Goal: Task Accomplishment & Management: Manage account settings

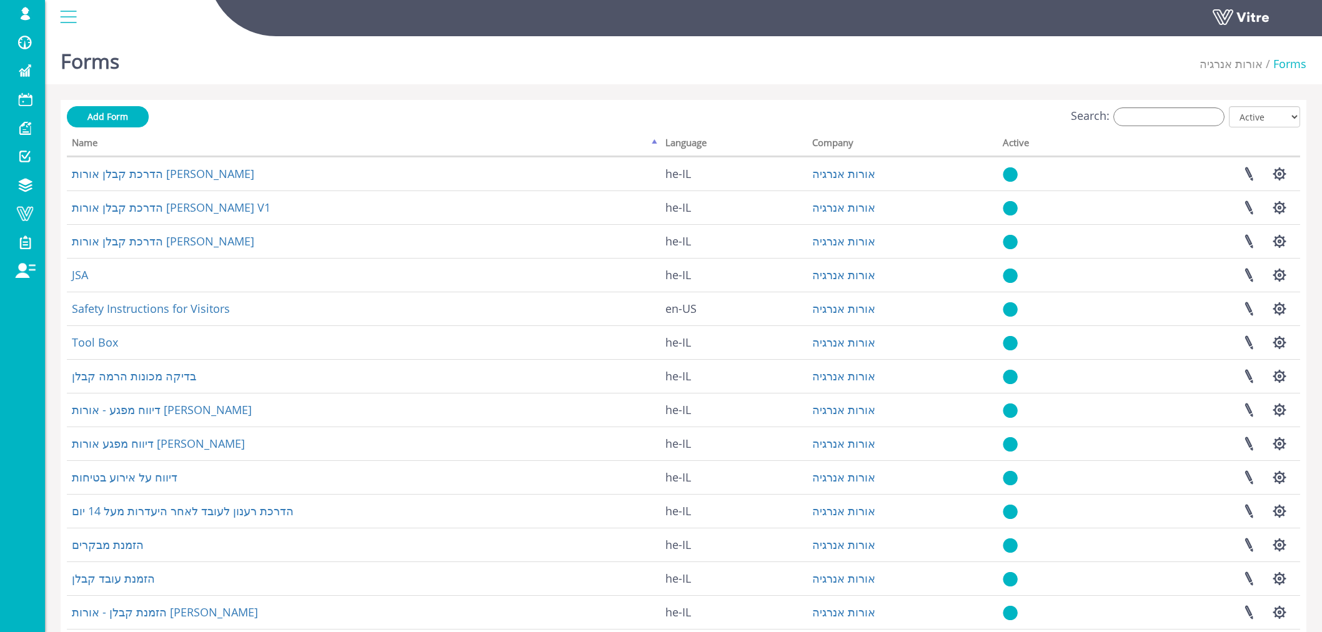
scroll to position [115, 0]
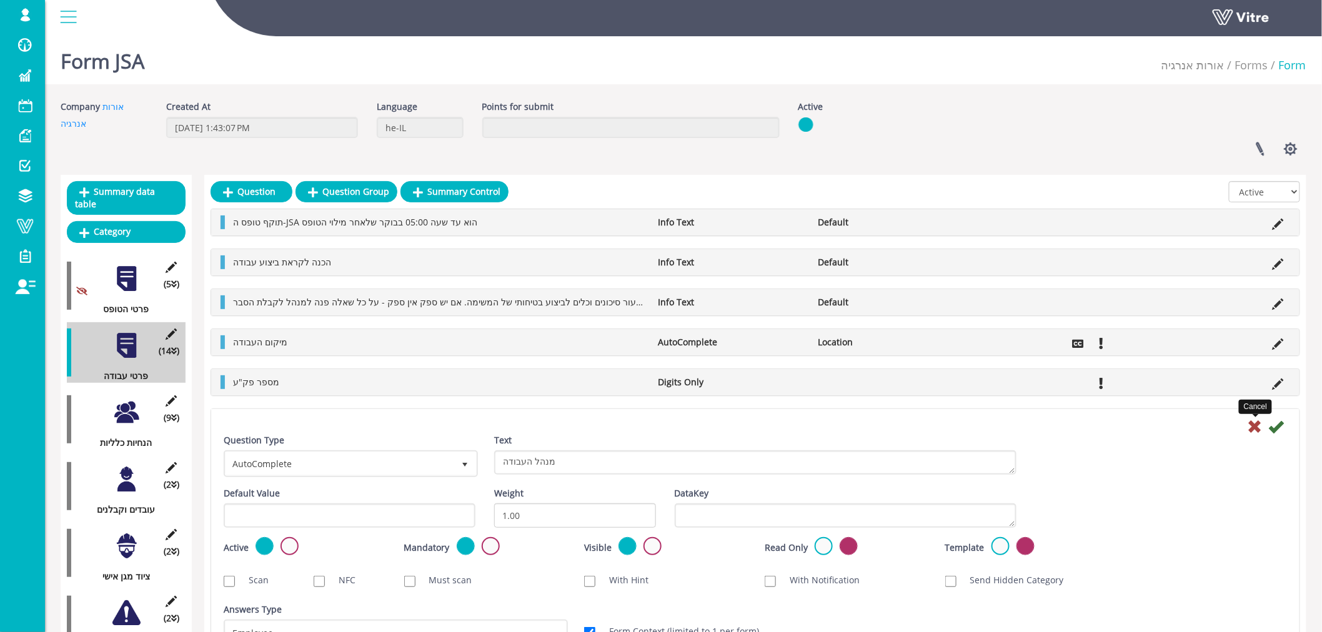
click at [1253, 427] on icon at bounding box center [1255, 426] width 15 height 15
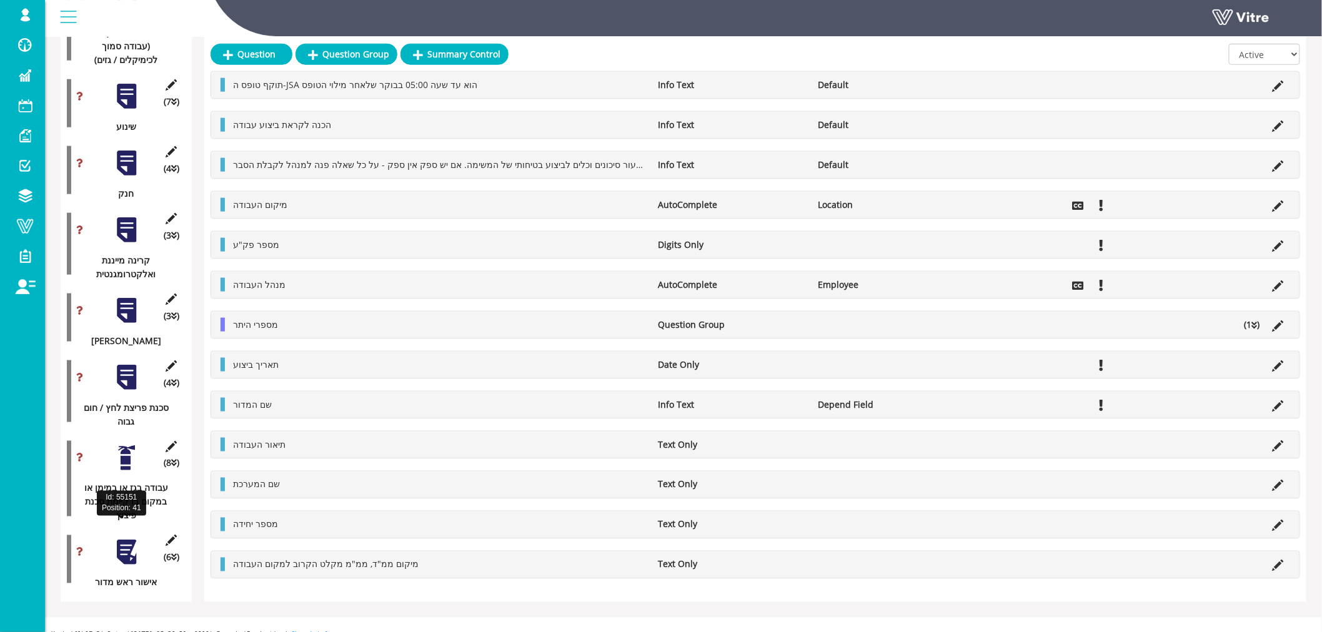
scroll to position [2518, 0]
click at [127, 537] on div at bounding box center [126, 551] width 28 height 28
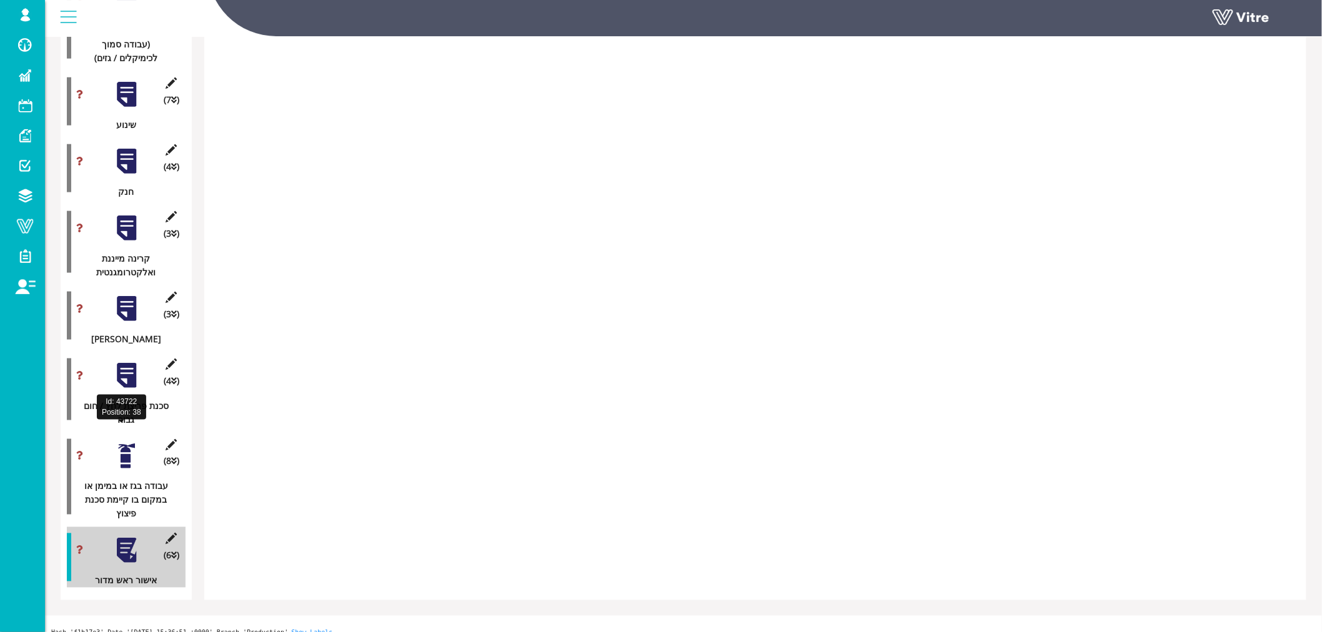
scroll to position [2476, 0]
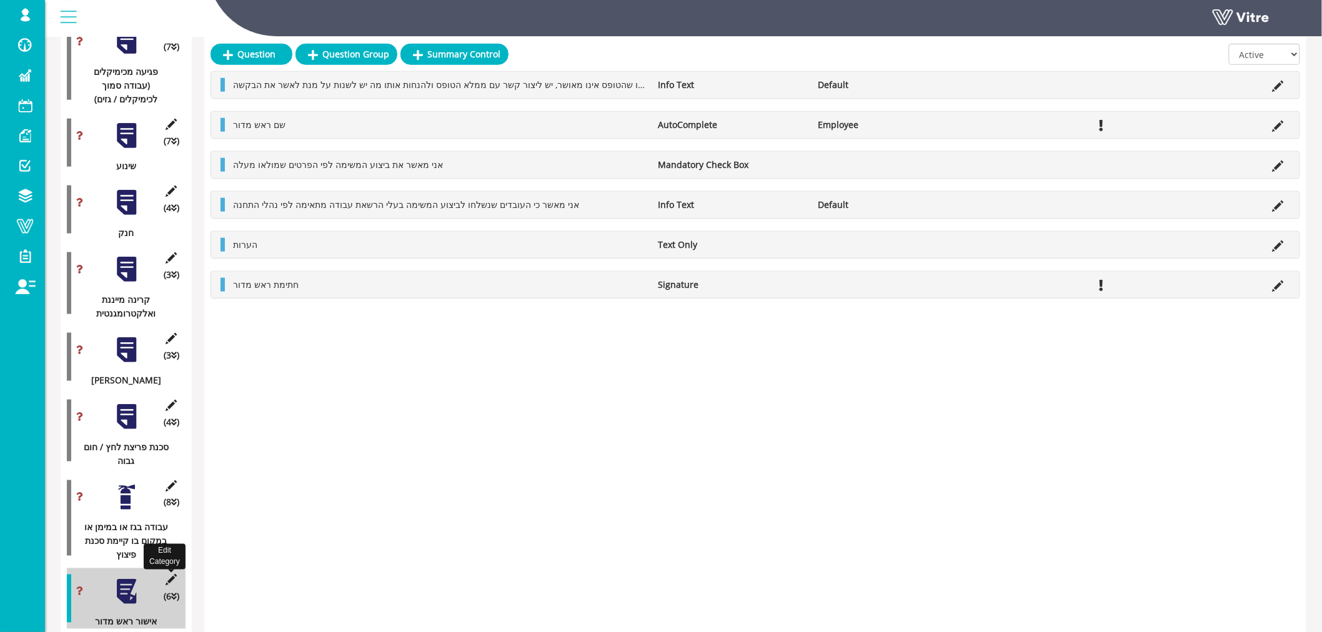
click at [172, 575] on icon at bounding box center [172, 580] width 16 height 11
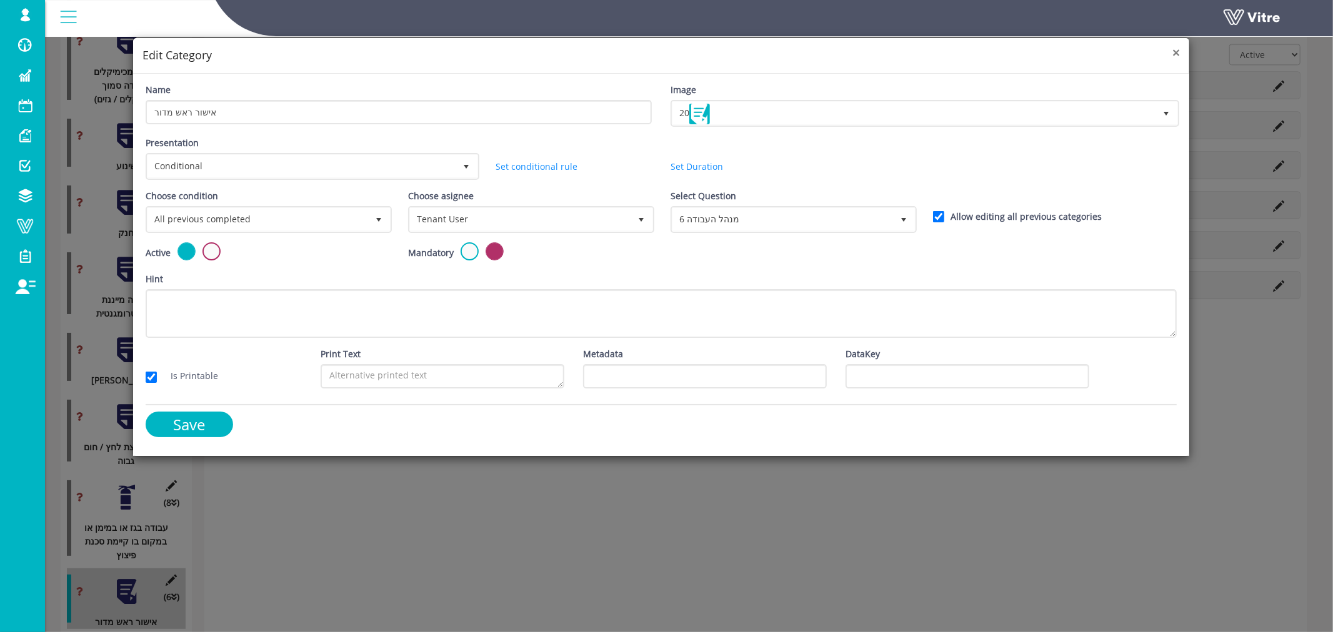
click at [1176, 52] on span "×" at bounding box center [1175, 52] width 7 height 17
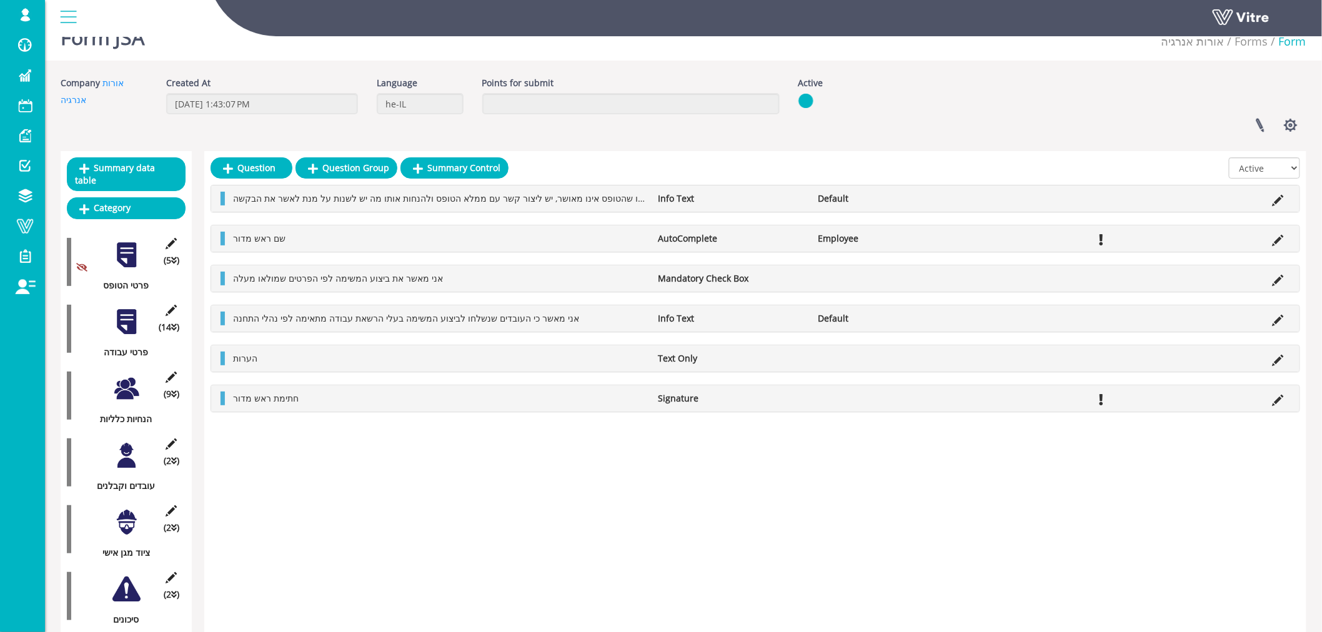
scroll to position [0, 0]
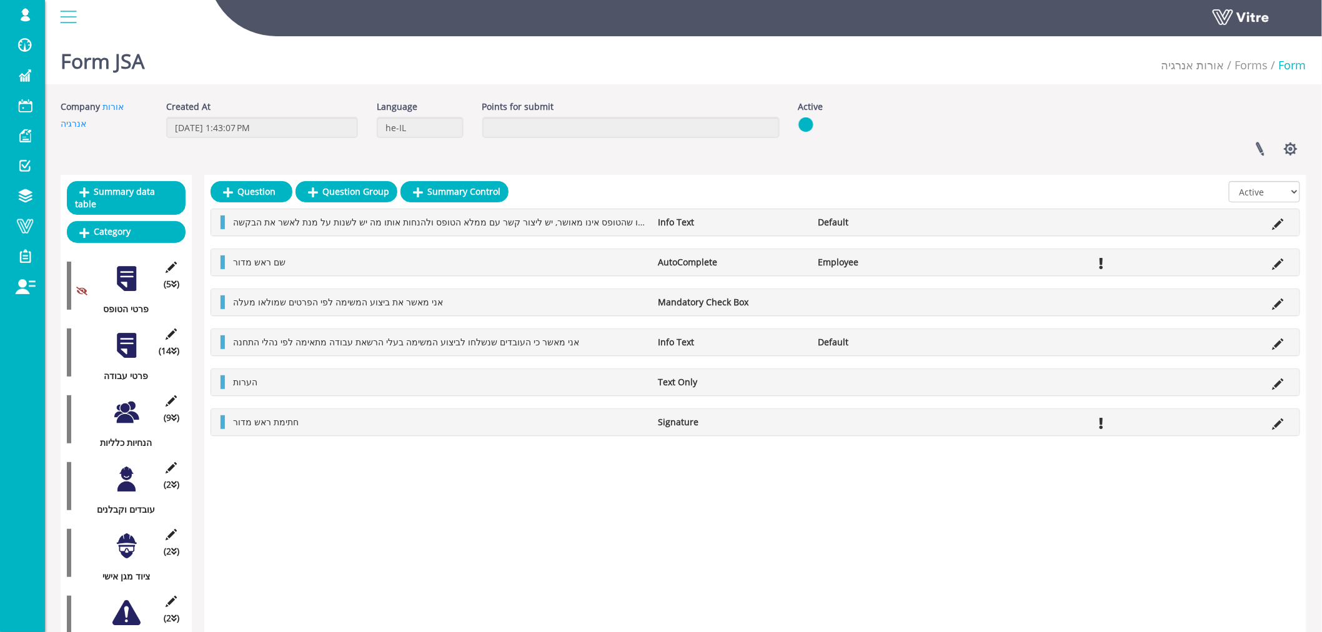
click at [129, 332] on div at bounding box center [126, 346] width 28 height 28
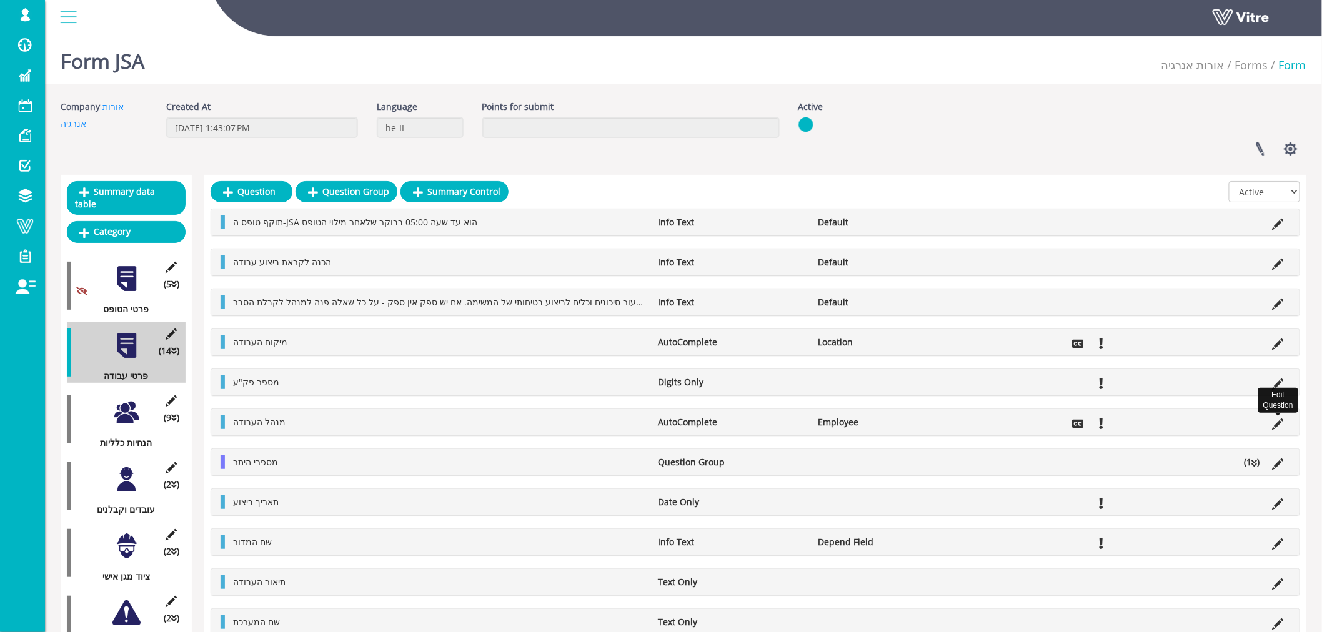
click at [1274, 427] on icon at bounding box center [1278, 424] width 11 height 11
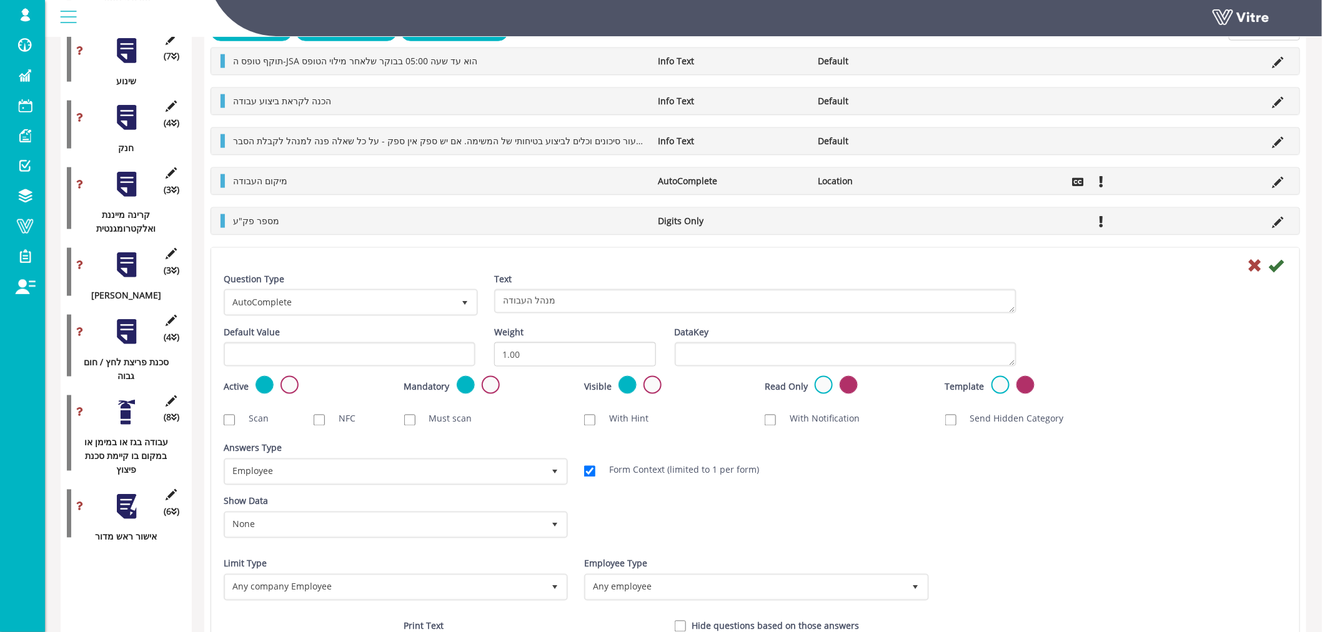
scroll to position [2568, 0]
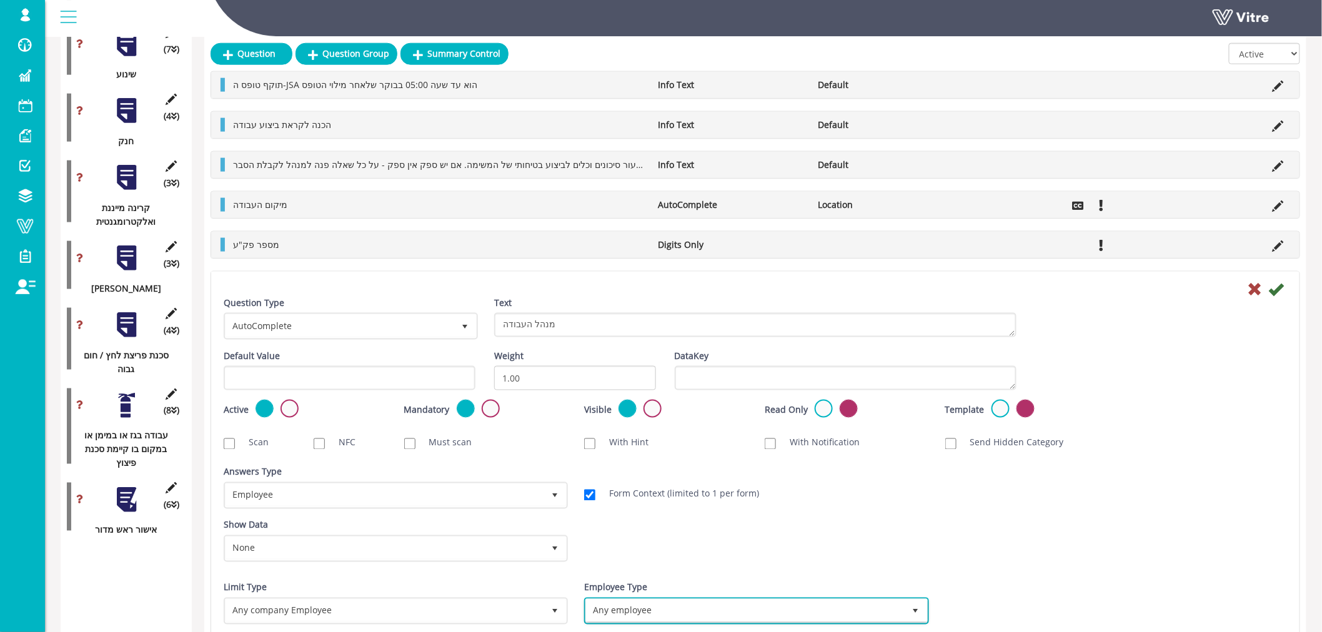
click at [919, 607] on span "select" at bounding box center [916, 612] width 10 height 10
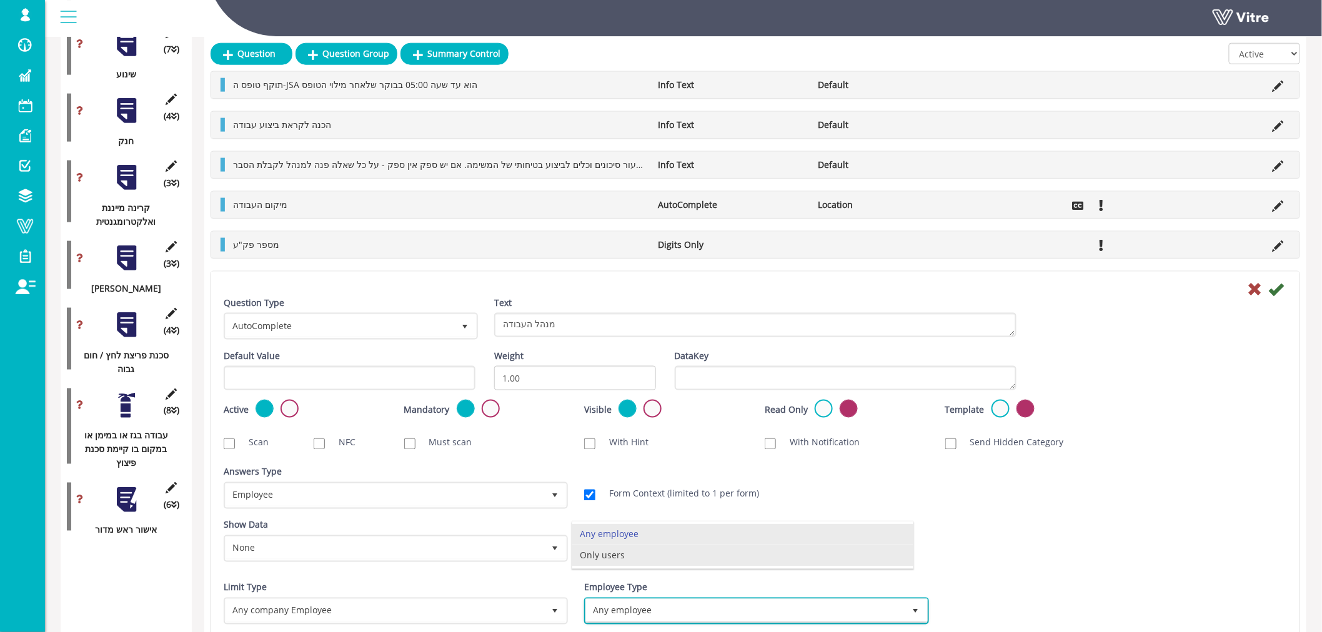
click at [663, 554] on li "Only users" at bounding box center [742, 555] width 340 height 21
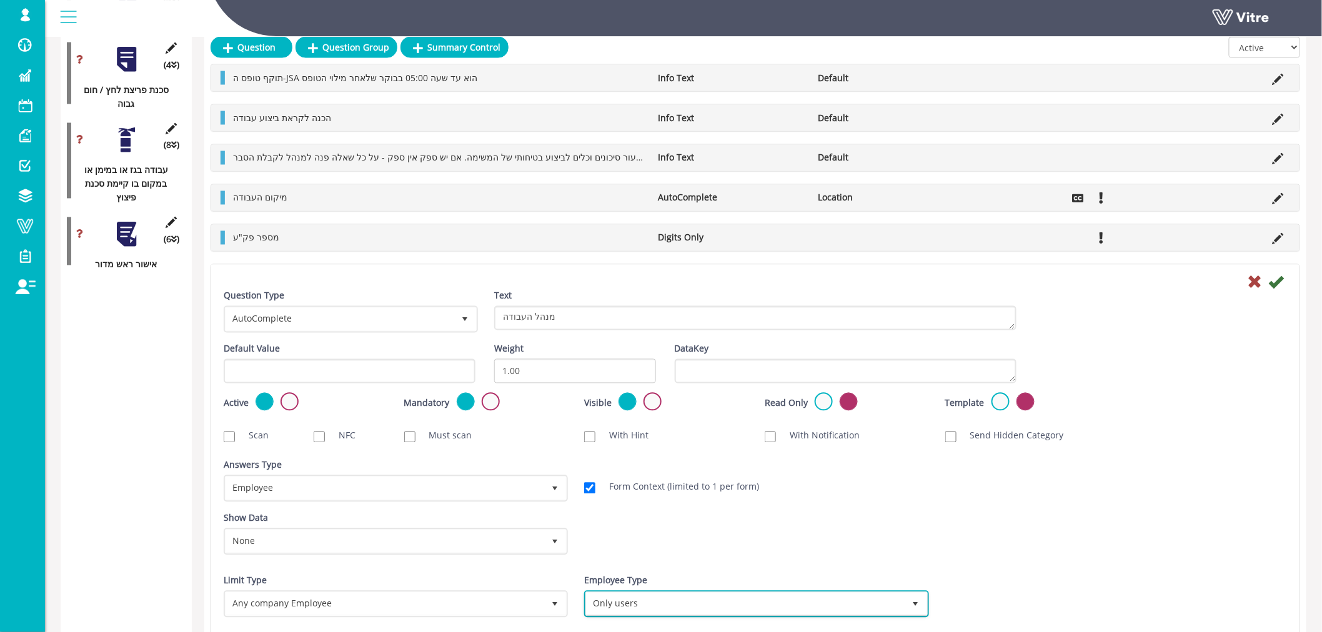
scroll to position [2846, 0]
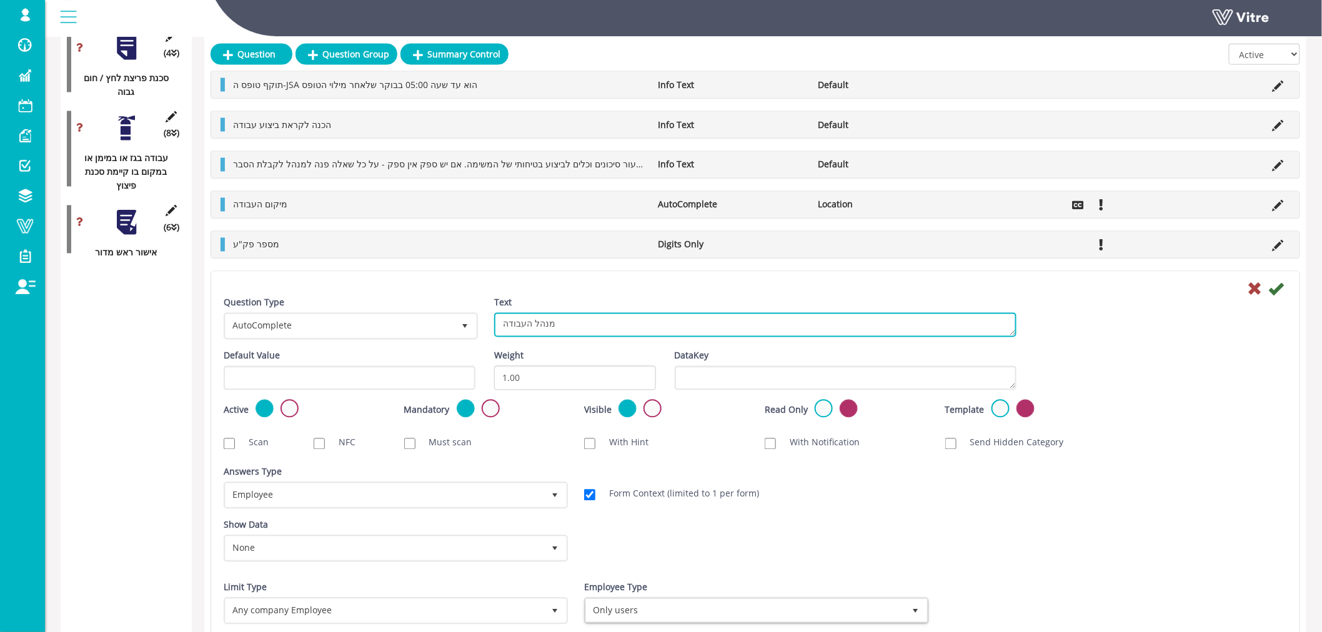
click at [613, 328] on textarea "מנהל העבודה" at bounding box center [755, 325] width 522 height 24
type textarea "מ"
click at [613, 328] on textarea "מנהל העבודה" at bounding box center [755, 325] width 522 height 24
type textarea "ראש מדור / סגן - לאישור"
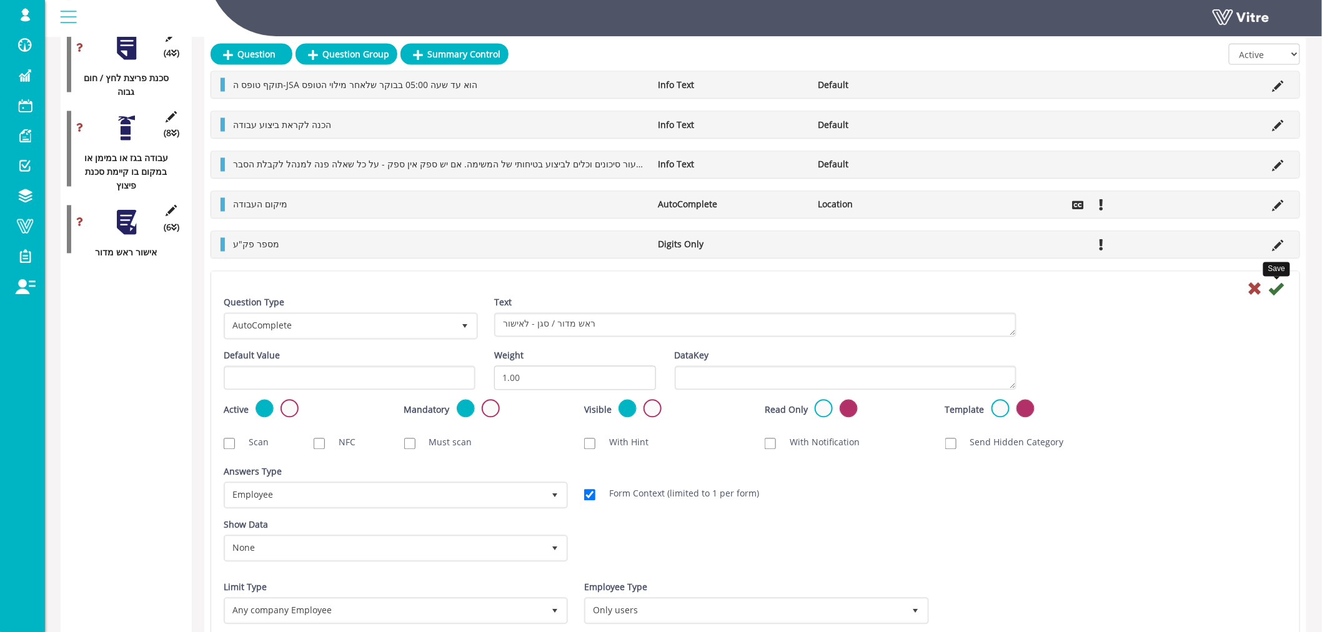
click at [1274, 292] on icon at bounding box center [1276, 289] width 15 height 15
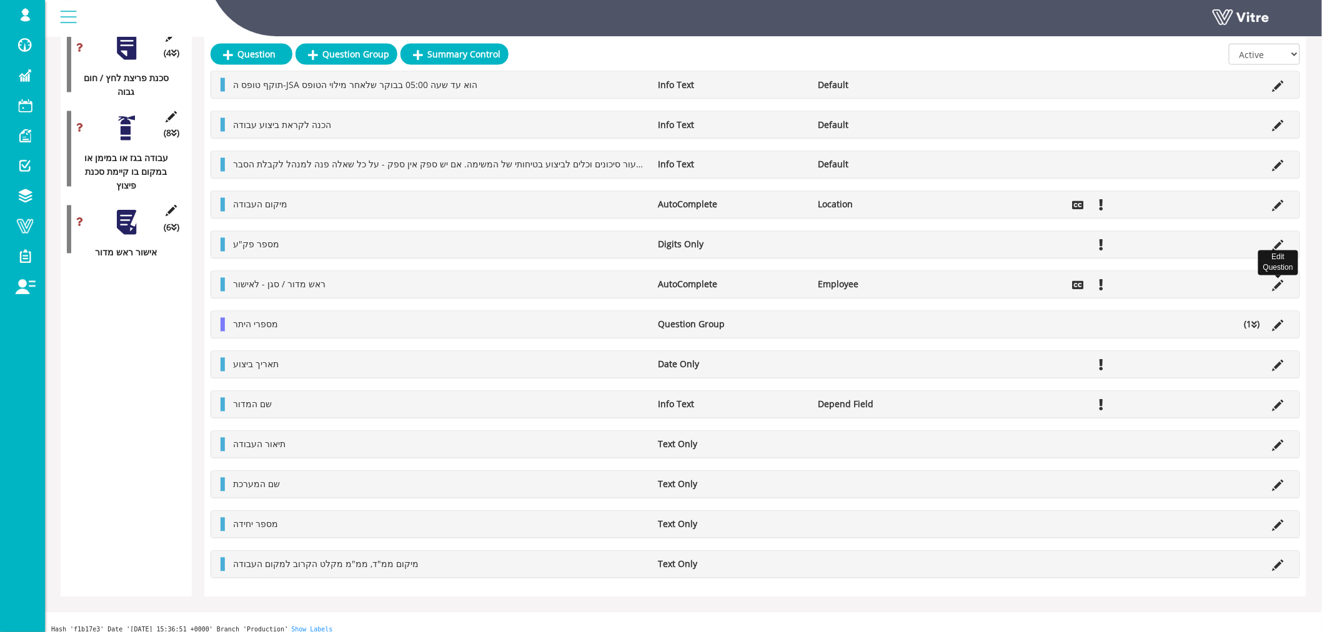
click at [1276, 289] on icon at bounding box center [1278, 285] width 11 height 11
click at [1279, 286] on icon at bounding box center [1278, 285] width 11 height 11
click at [1277, 287] on icon at bounding box center [1278, 285] width 11 height 11
click at [294, 244] on li "מספר פק"ע" at bounding box center [439, 245] width 425 height 14
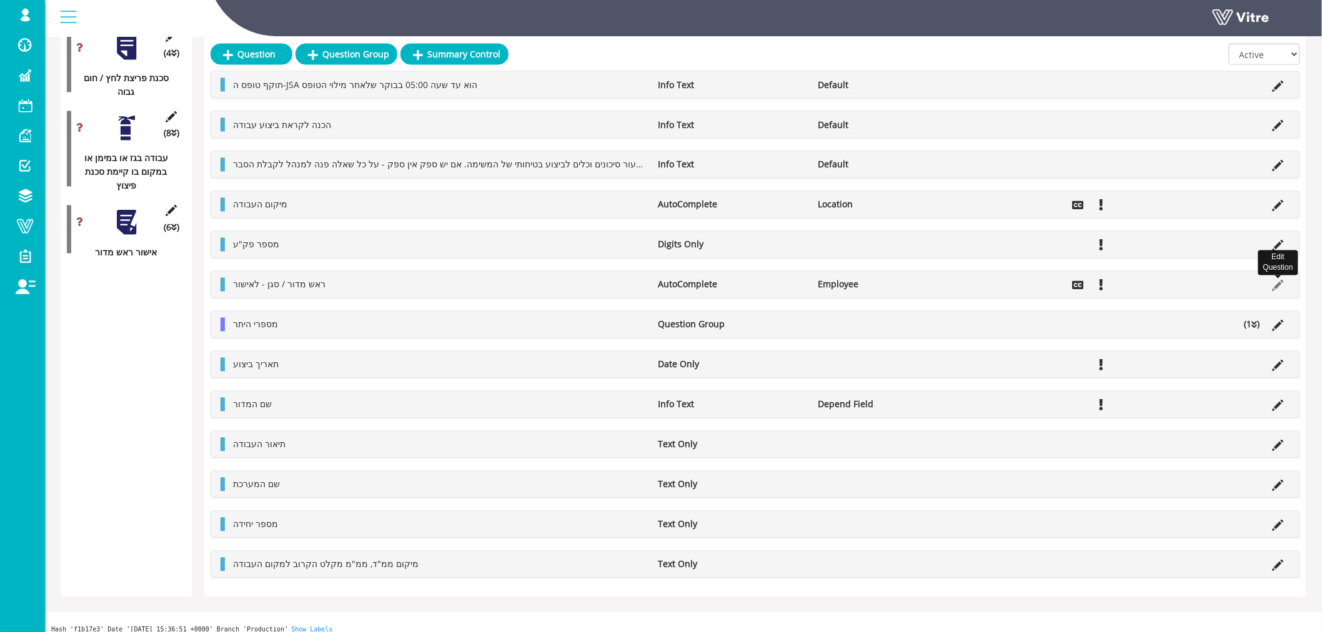
click at [1278, 284] on icon at bounding box center [1278, 285] width 11 height 11
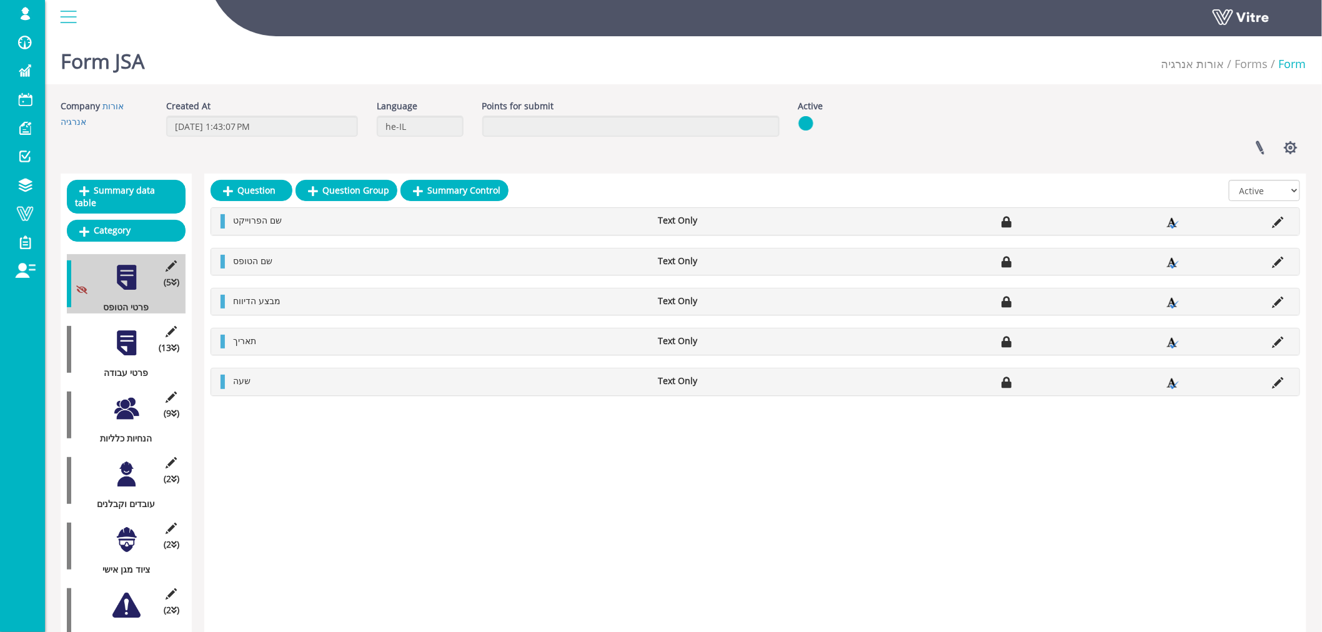
click at [125, 329] on div at bounding box center [126, 343] width 28 height 28
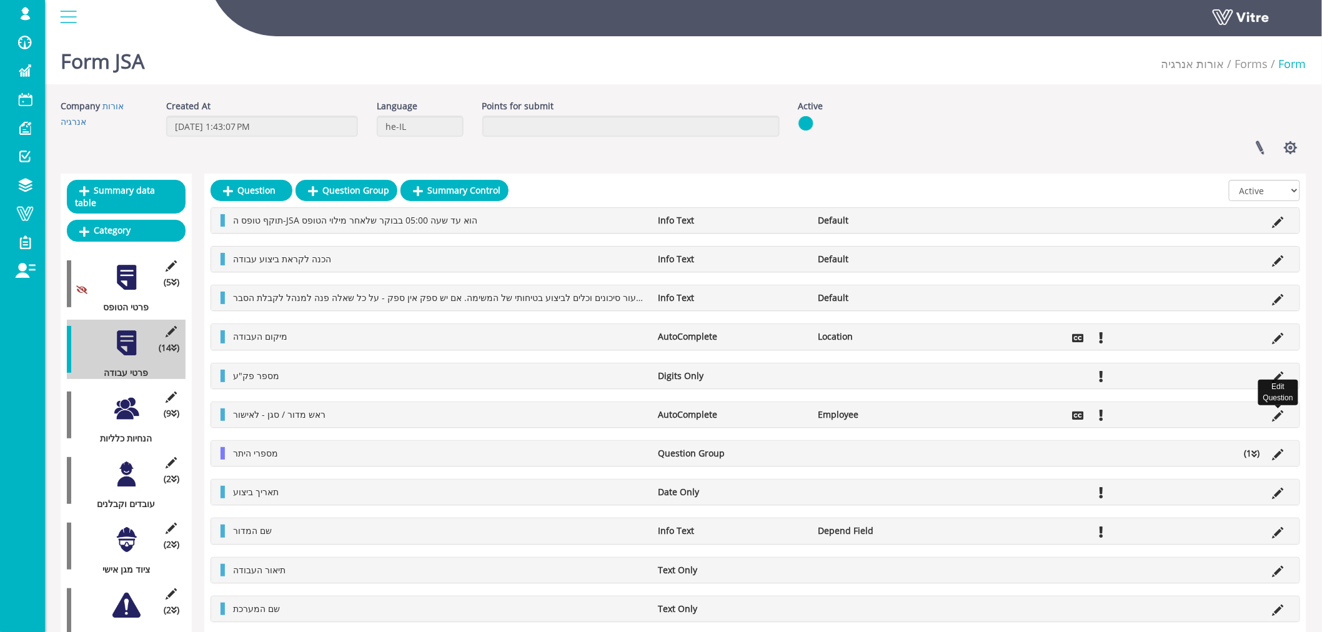
click at [1277, 419] on icon at bounding box center [1278, 415] width 11 height 11
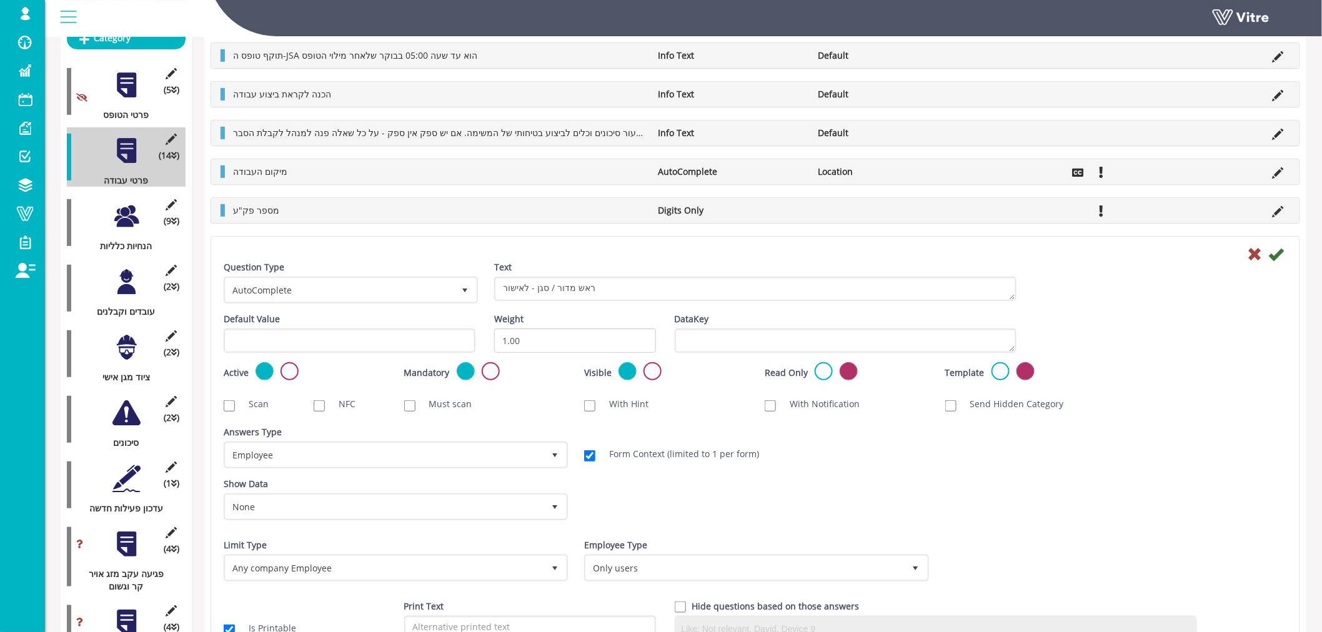
scroll to position [208, 0]
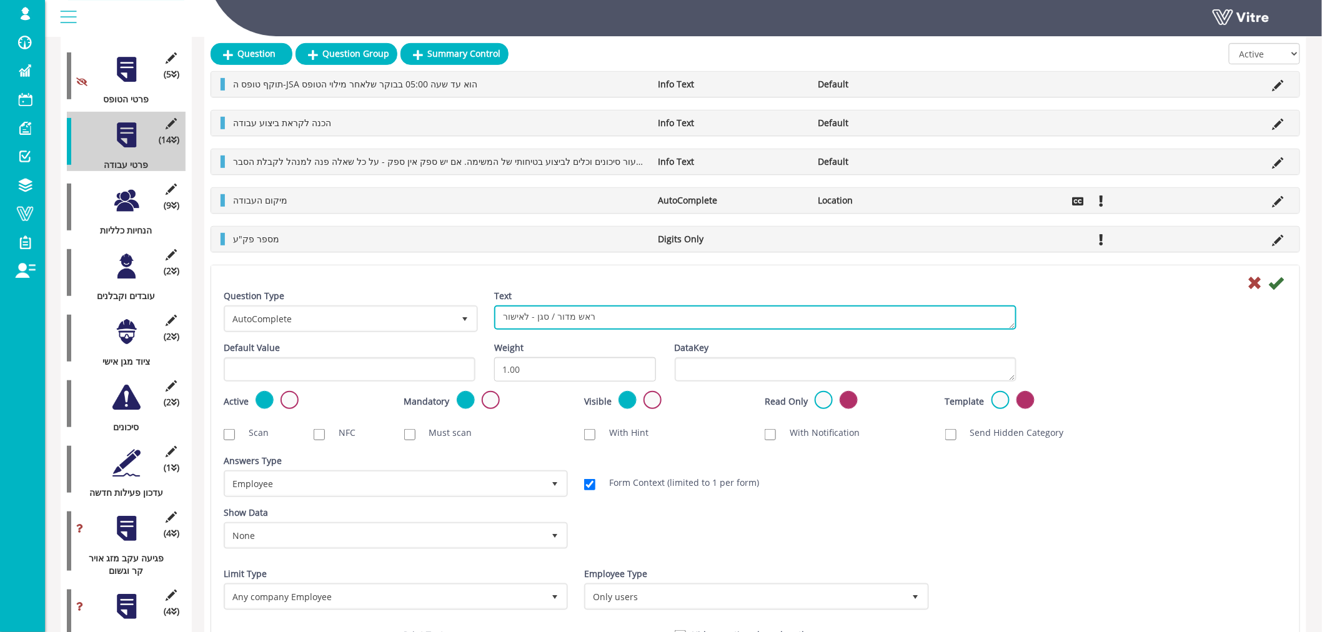
click at [598, 315] on textarea "ראש מדור / סגן - לאישור" at bounding box center [755, 317] width 522 height 24
type textarea "מנהל מאשר (ראש מדור/סגן/מנהל תחנה)"
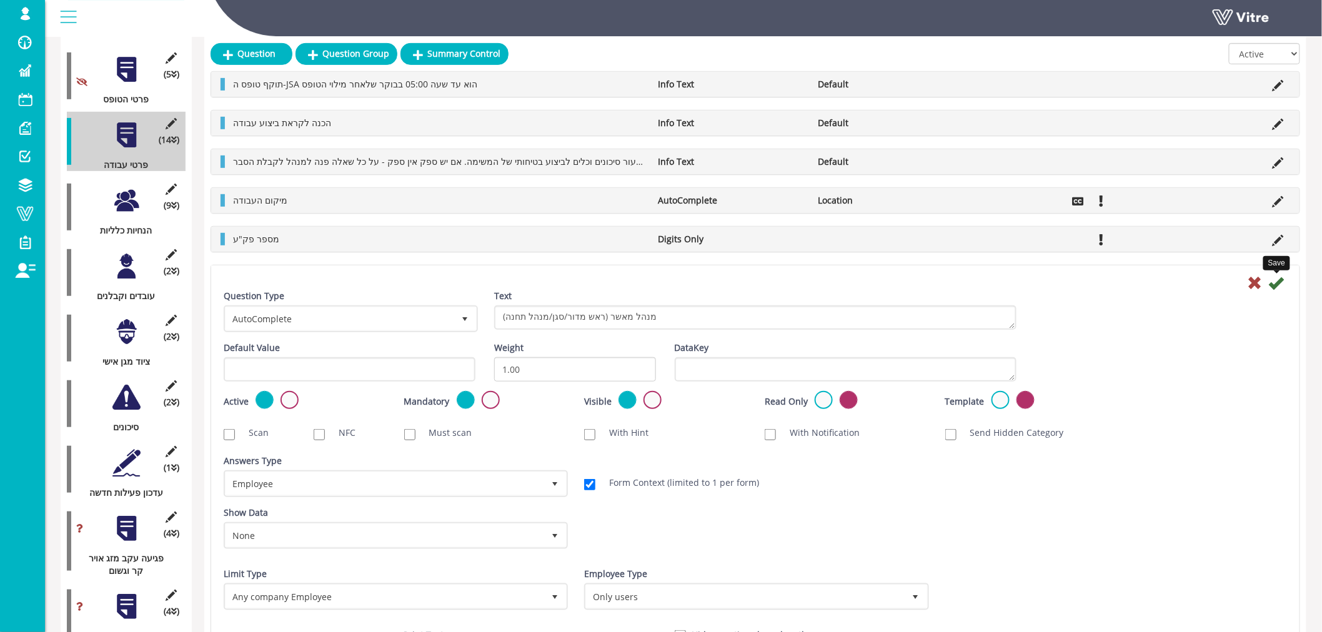
click at [1276, 282] on icon at bounding box center [1276, 283] width 15 height 15
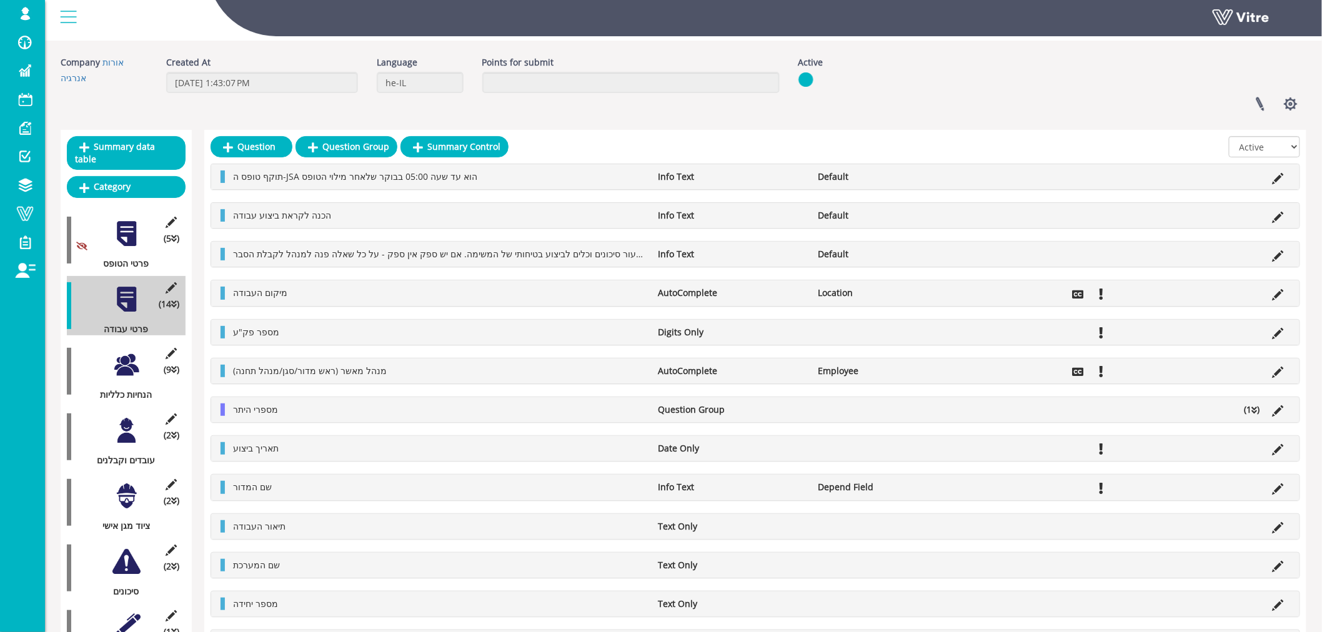
scroll to position [0, 0]
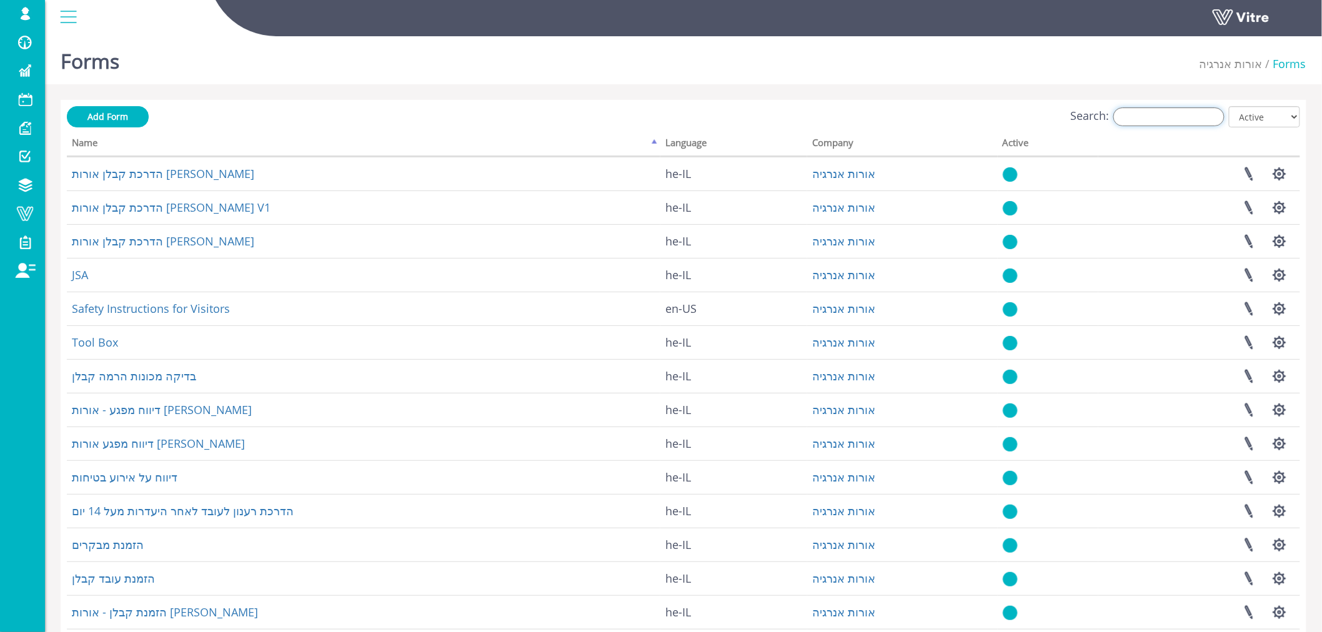
click at [1170, 114] on input "Search:" at bounding box center [1168, 116] width 111 height 19
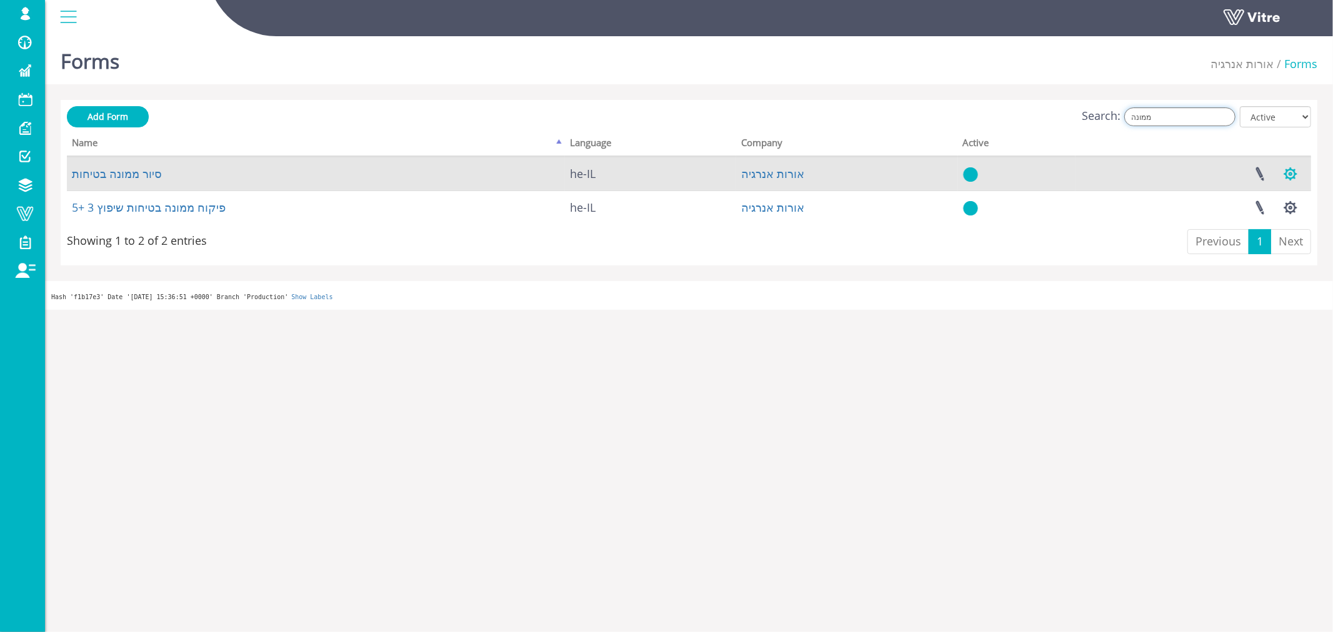
type input "ממונה"
click at [1289, 173] on button "button" at bounding box center [1289, 173] width 31 height 33
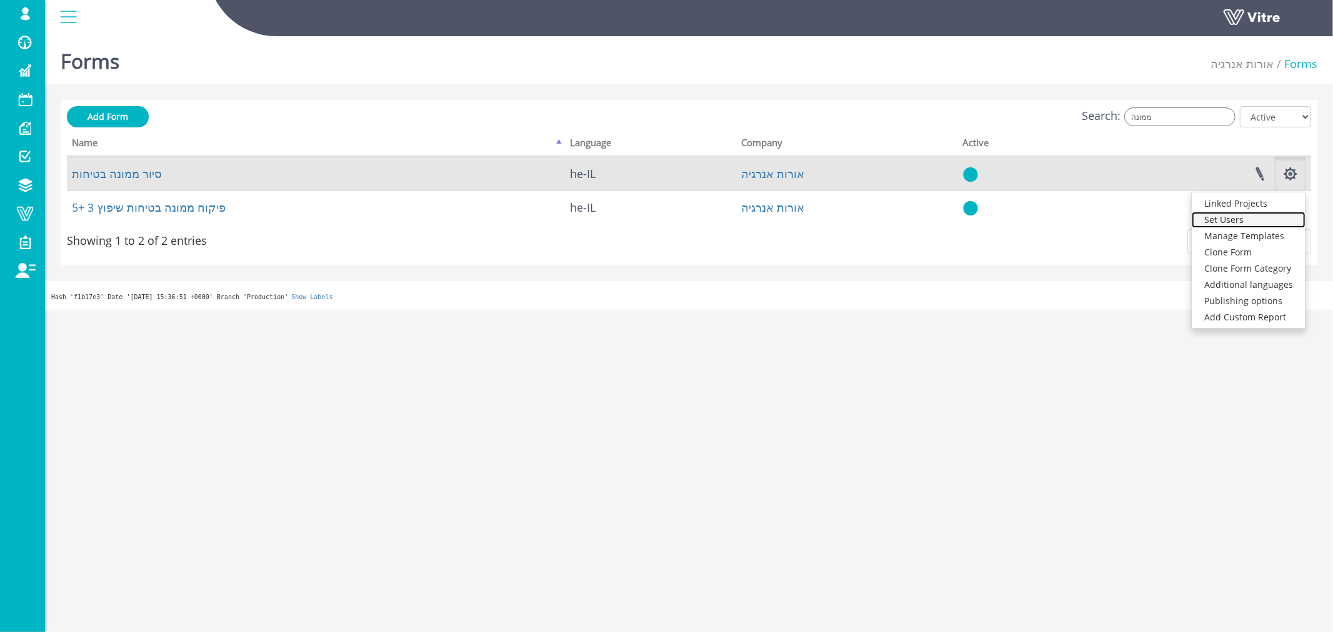
click at [1246, 221] on link "Set Users" at bounding box center [1248, 220] width 114 height 16
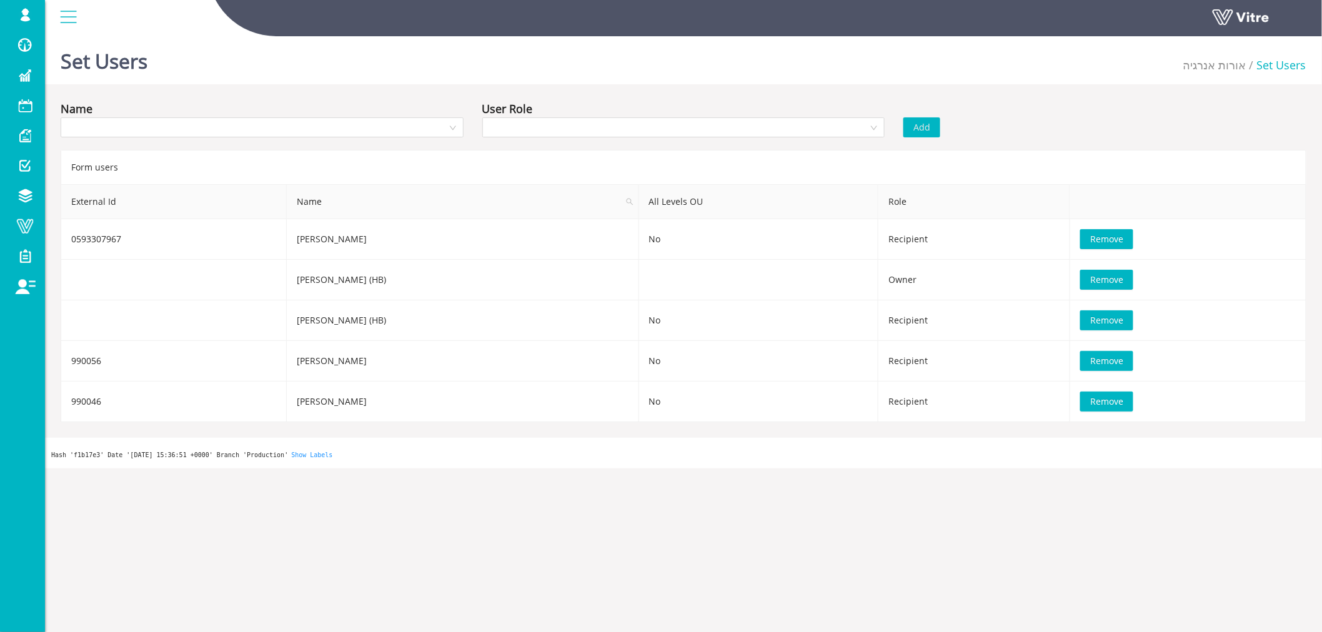
click at [616, 90] on div "Set Users אורות אנרגיה Set Users Name User Role Add Form users External Id Name…" at bounding box center [683, 249] width 1277 height 437
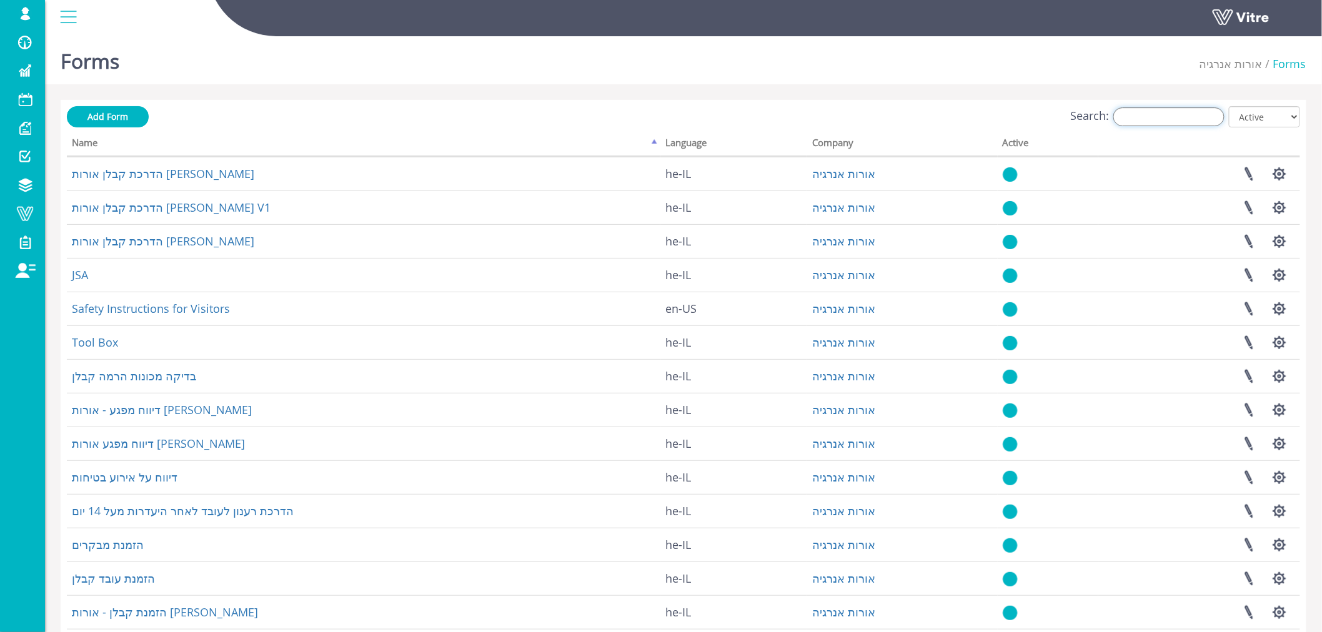
click at [1133, 113] on input "Search:" at bounding box center [1168, 116] width 111 height 19
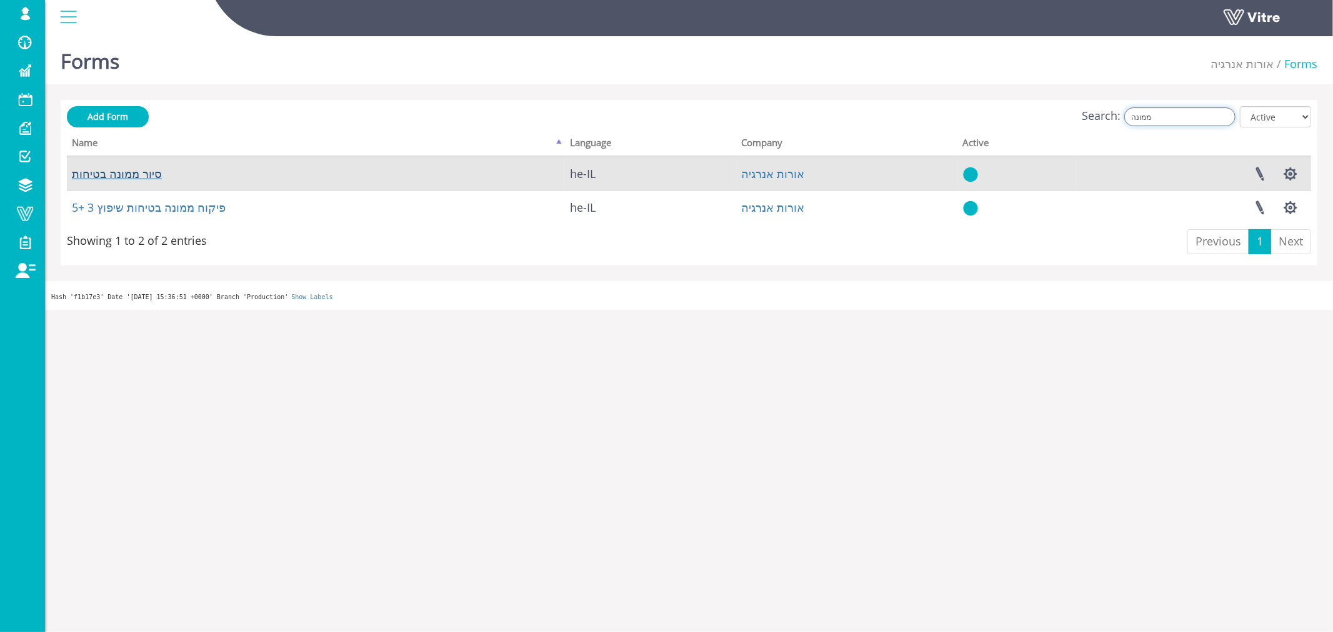
type input "ממונה"
click at [104, 169] on link "סיור ממונה בטיחות" at bounding box center [117, 173] width 90 height 15
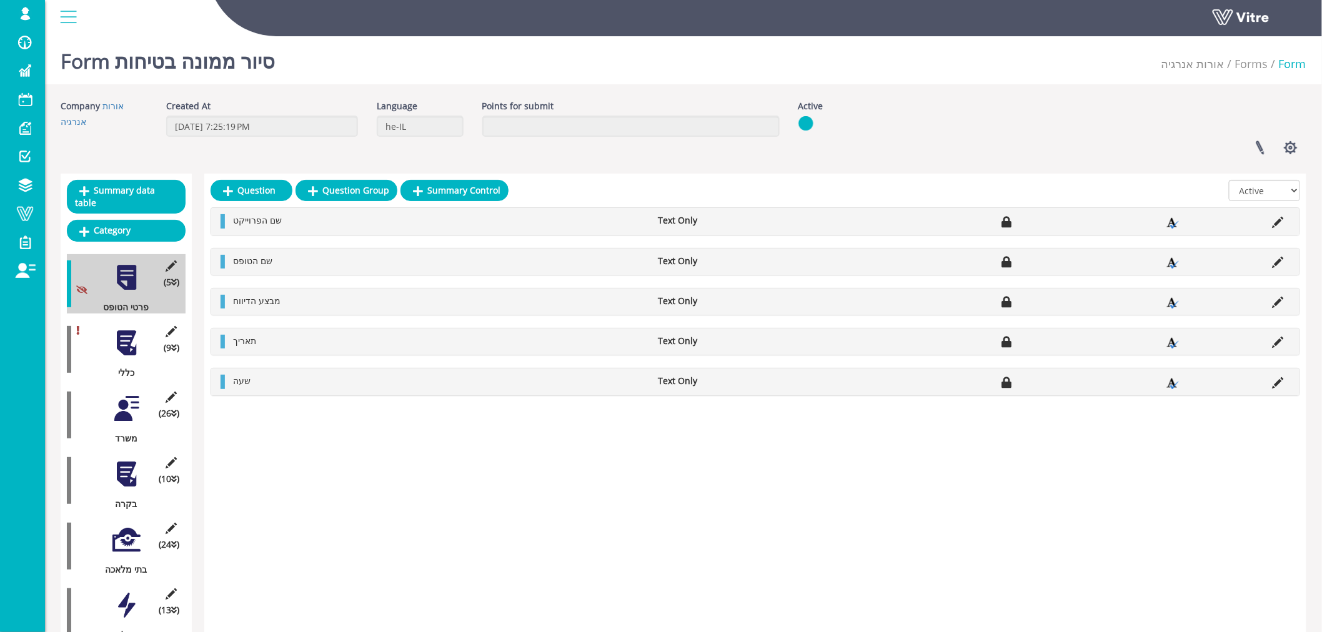
click at [129, 339] on div at bounding box center [126, 343] width 28 height 28
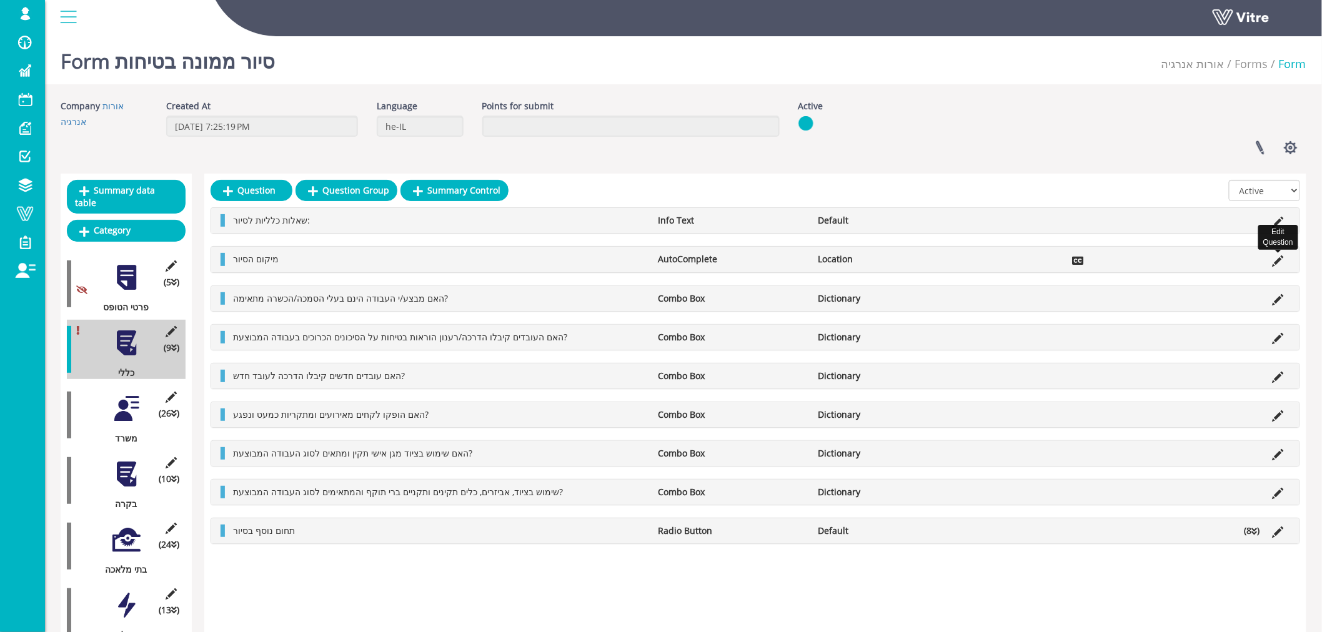
click at [1274, 261] on icon at bounding box center [1278, 261] width 11 height 11
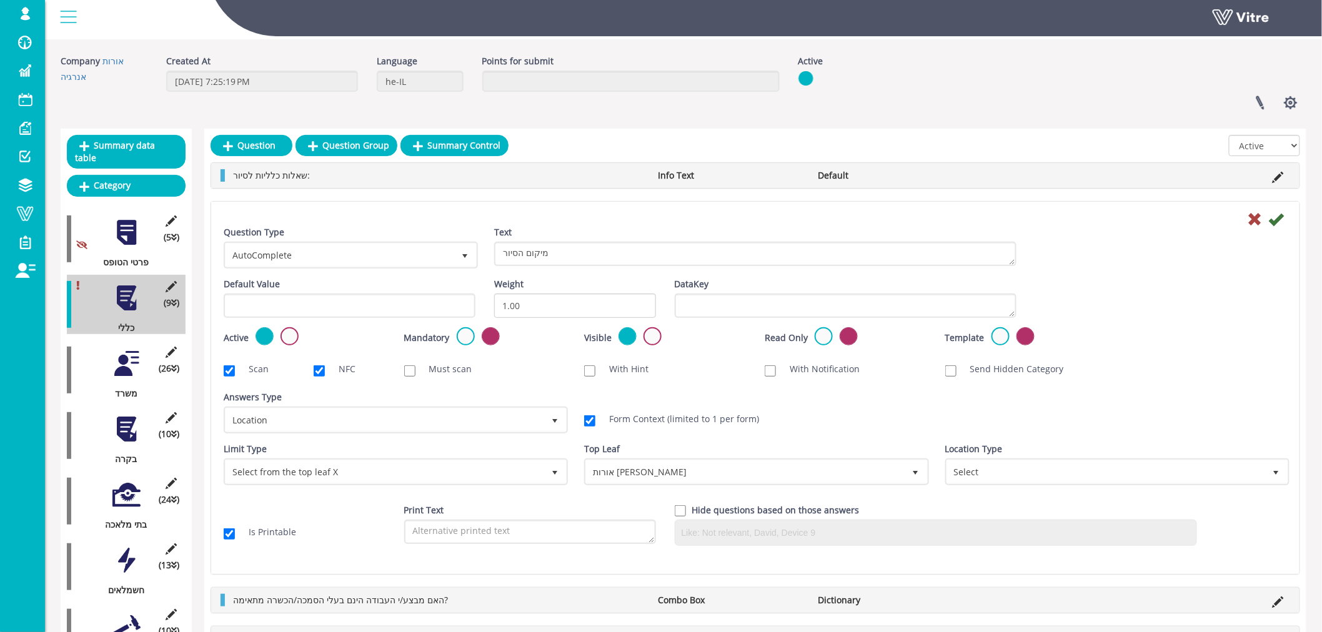
scroll to position [69, 0]
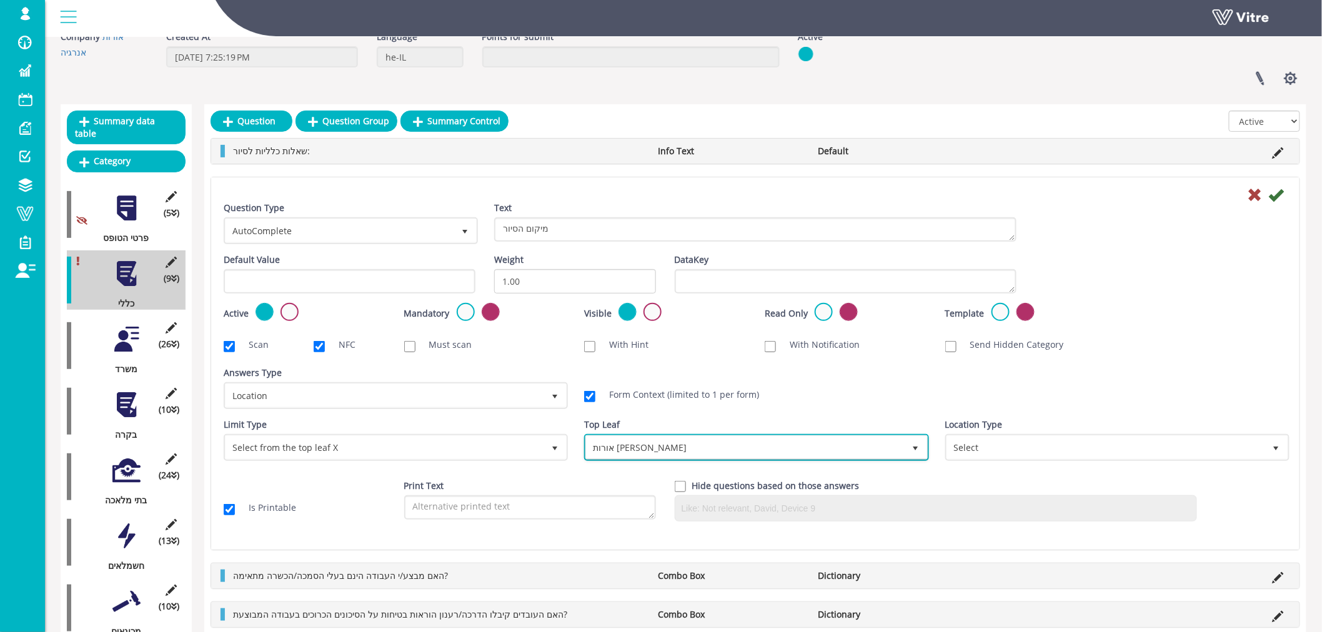
click at [670, 448] on span "אורות יוסף" at bounding box center [745, 447] width 318 height 22
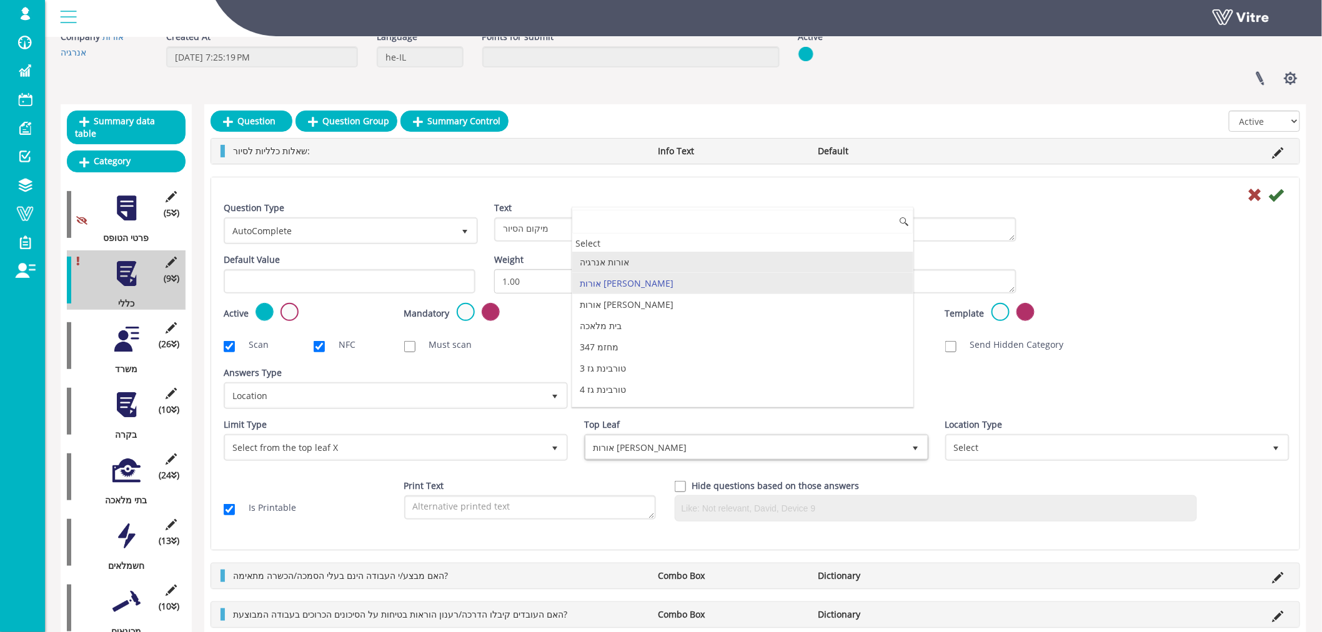
click at [626, 263] on li "אורות אנרגיה" at bounding box center [742, 262] width 340 height 21
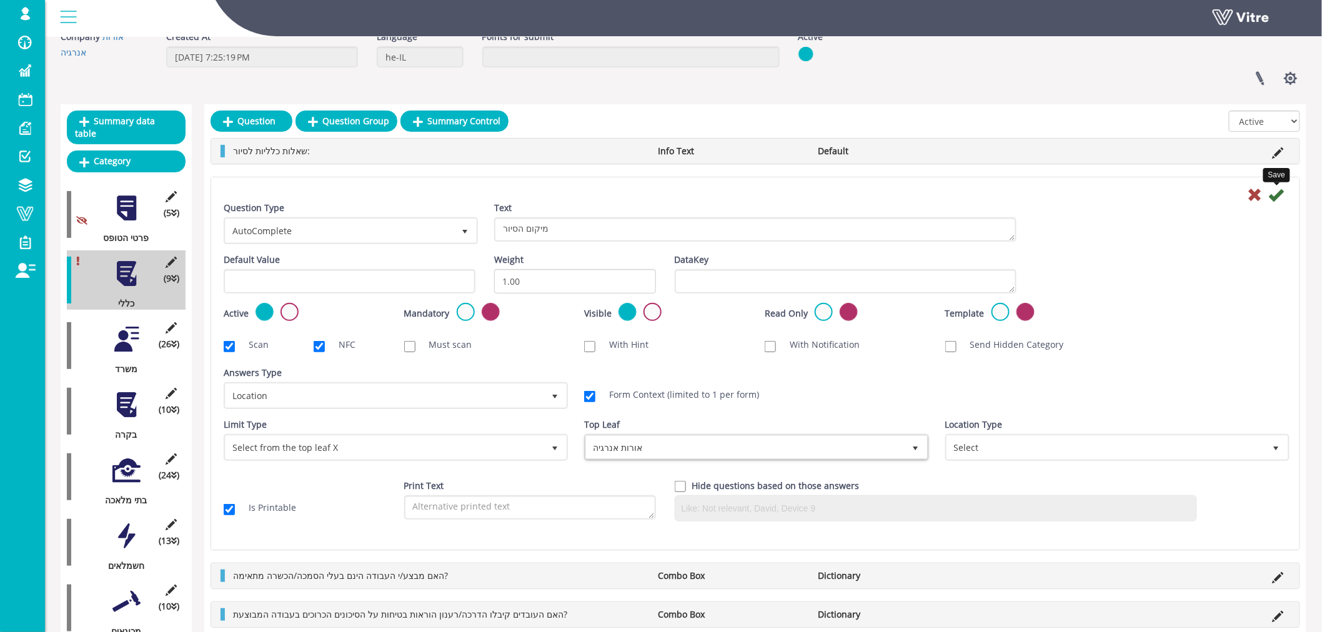
click at [1278, 194] on icon at bounding box center [1276, 194] width 15 height 15
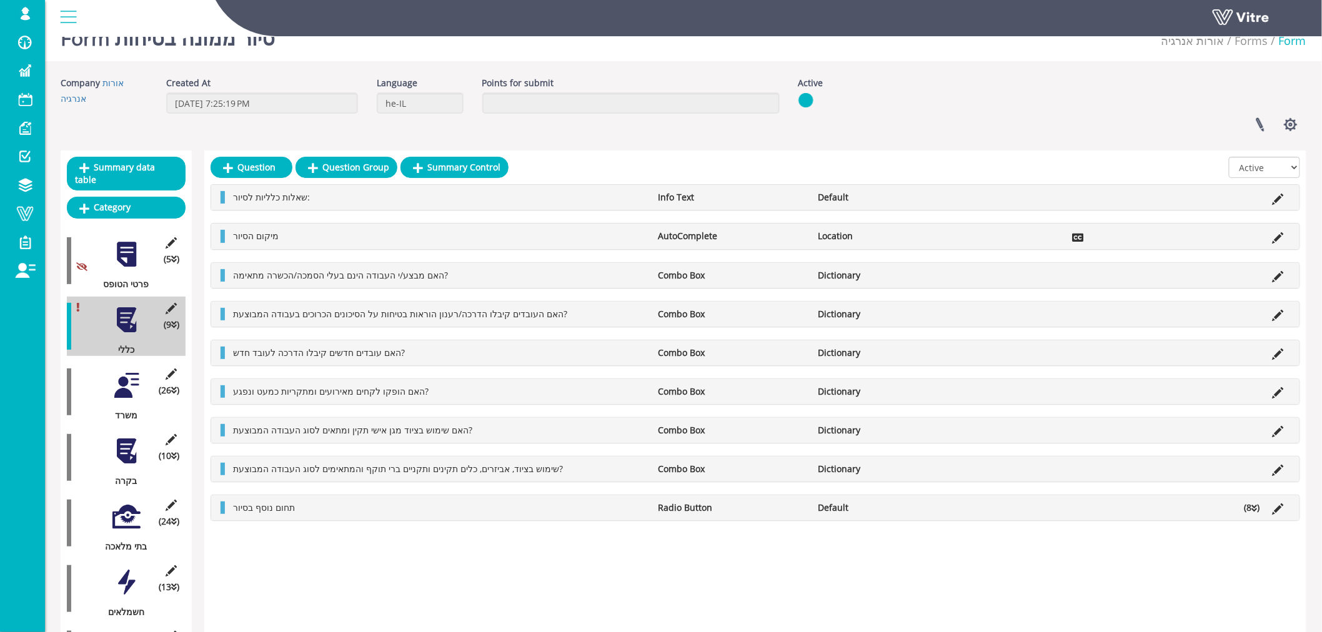
scroll to position [0, 0]
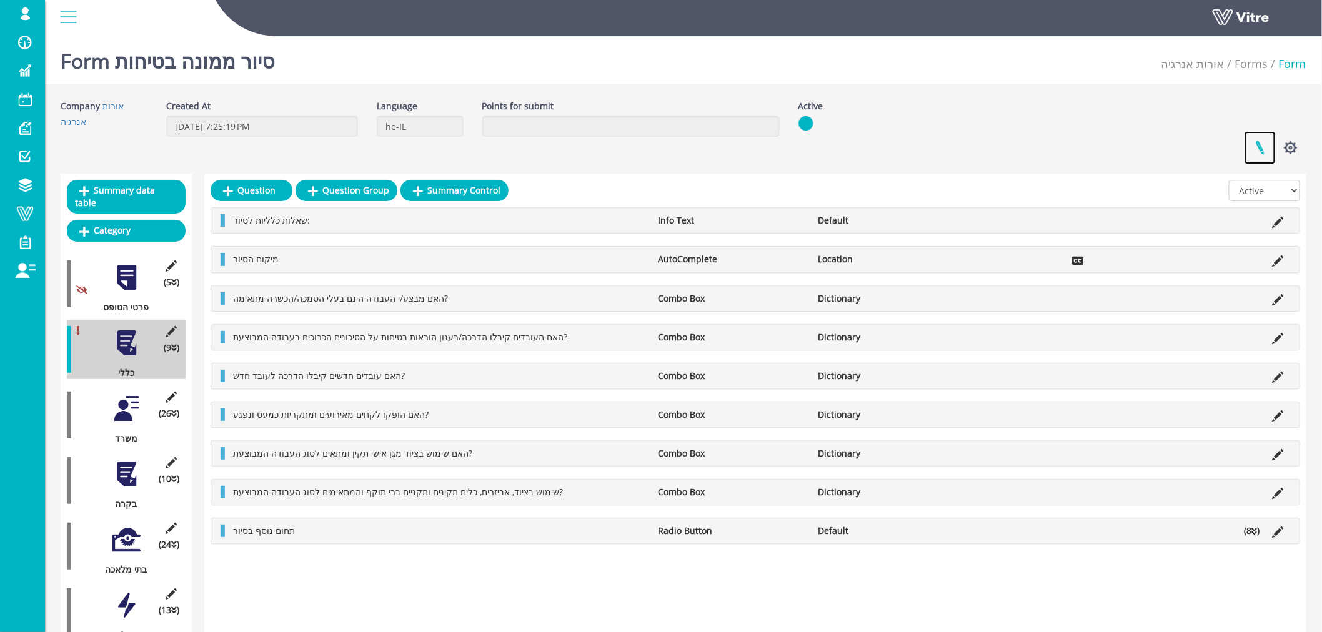
click at [1261, 146] on link at bounding box center [1259, 147] width 31 height 33
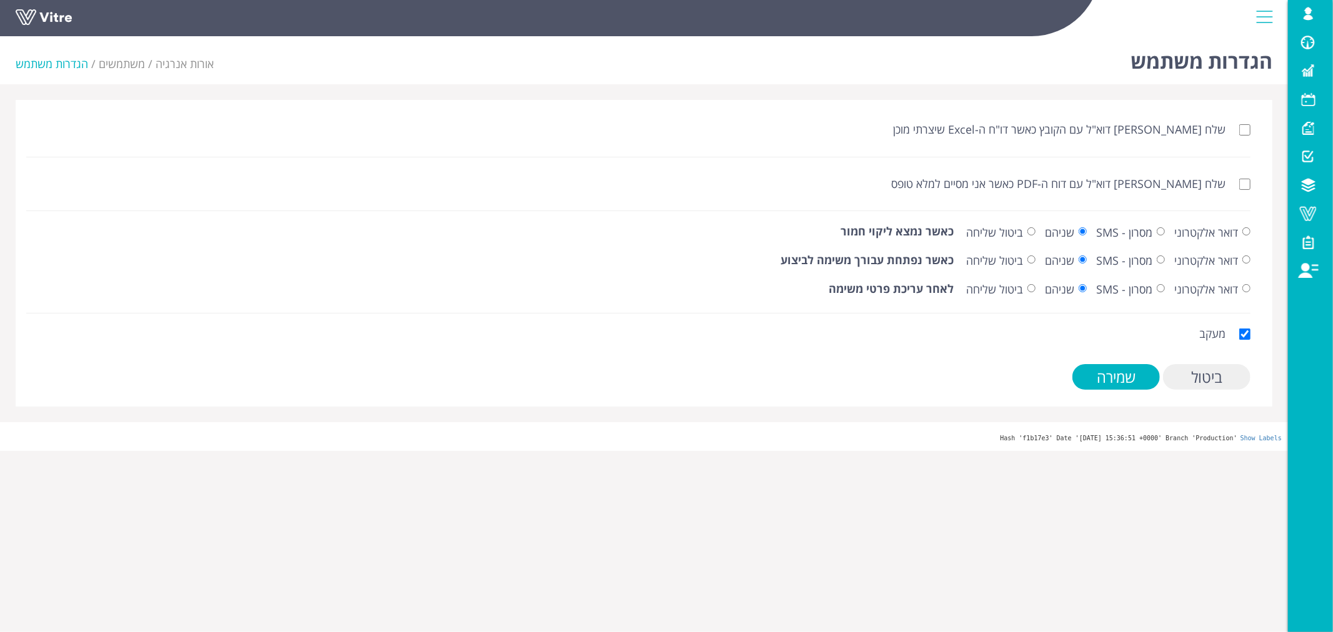
click at [1208, 377] on input "ביטול" at bounding box center [1206, 377] width 87 height 26
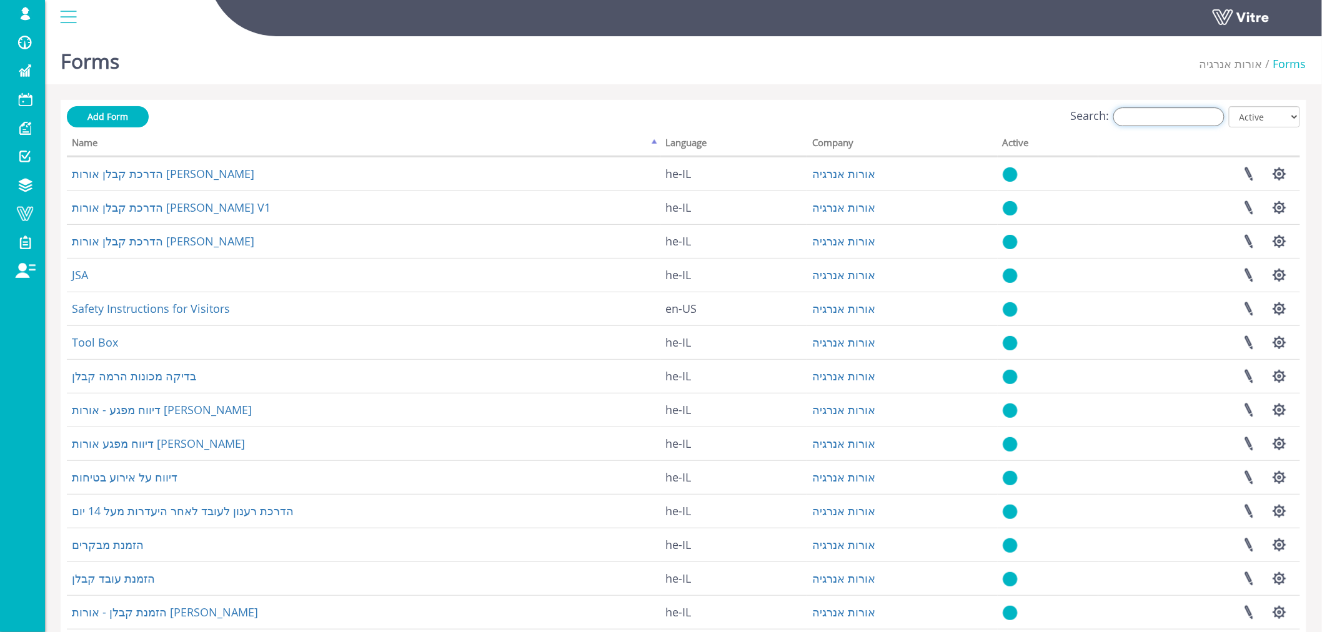
click at [1177, 121] on input "Search:" at bounding box center [1168, 116] width 111 height 19
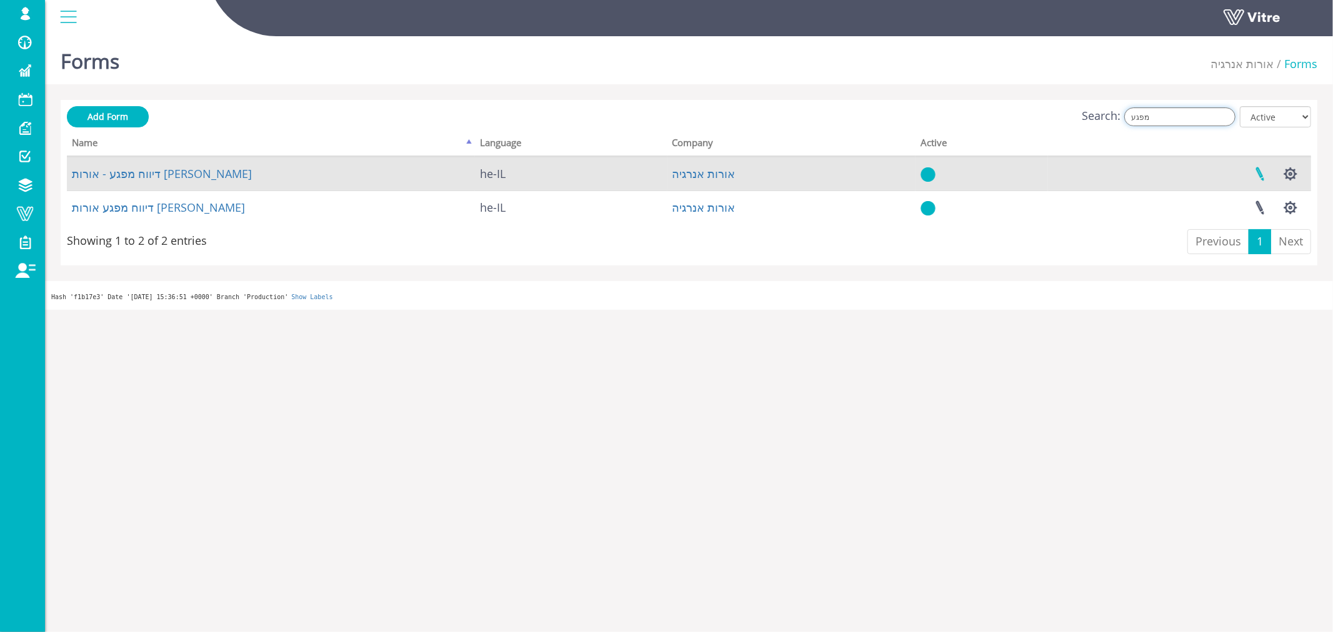
type input "מפגע"
click at [1260, 172] on link at bounding box center [1259, 173] width 31 height 33
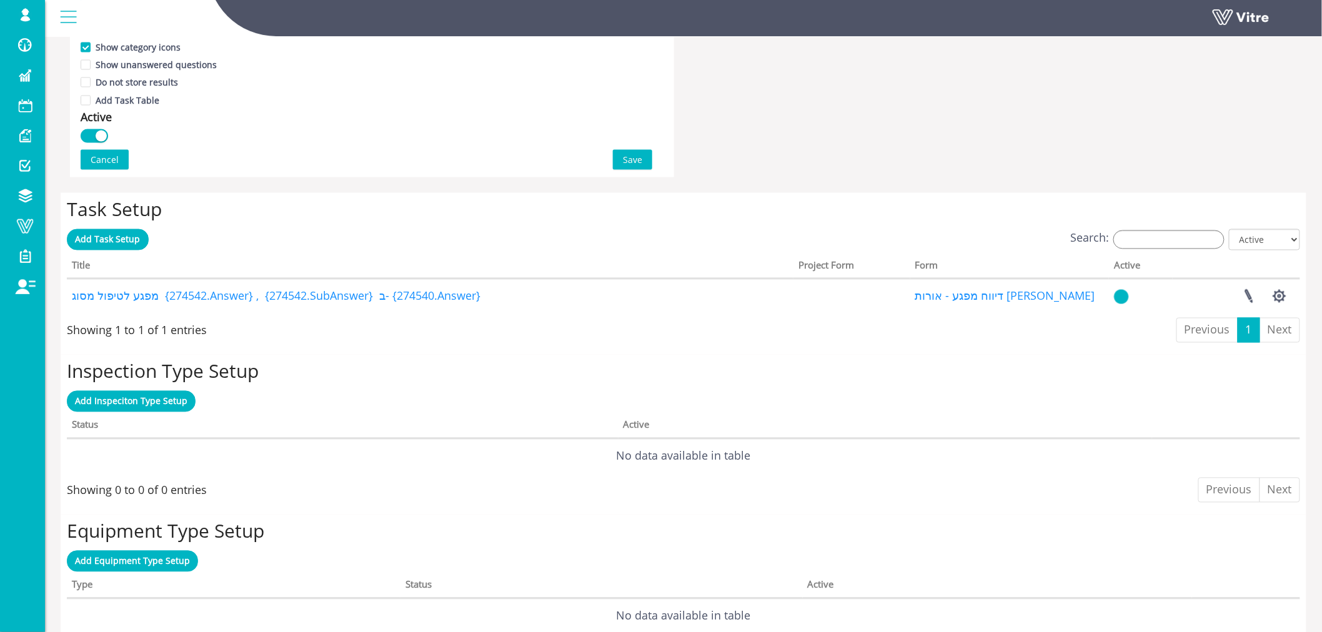
scroll to position [864, 0]
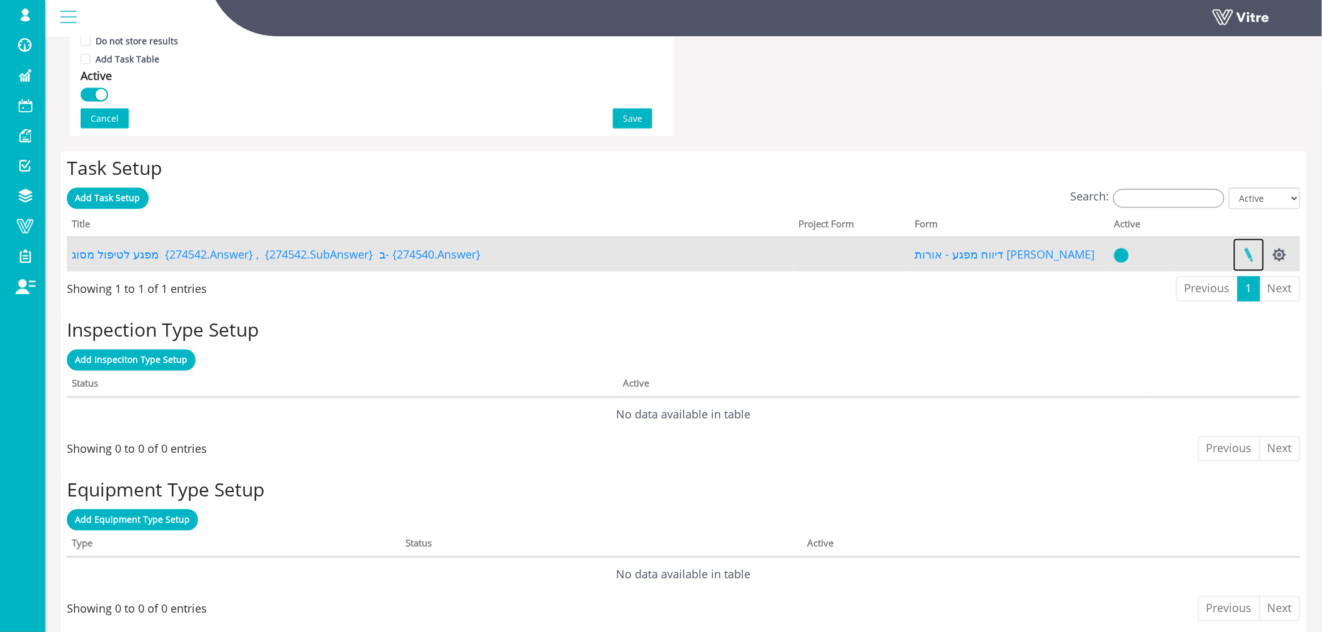
click at [1244, 254] on link at bounding box center [1248, 255] width 31 height 33
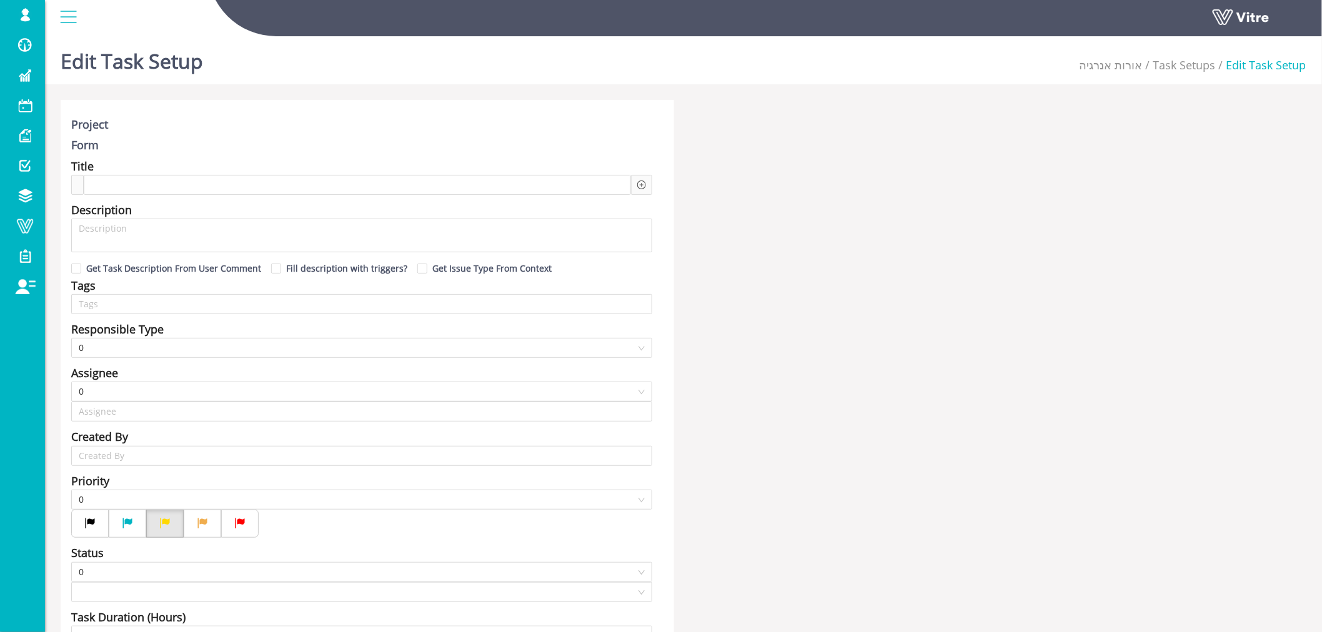
type input "Harel Smadar SU"
checkbox input "true"
type input "96"
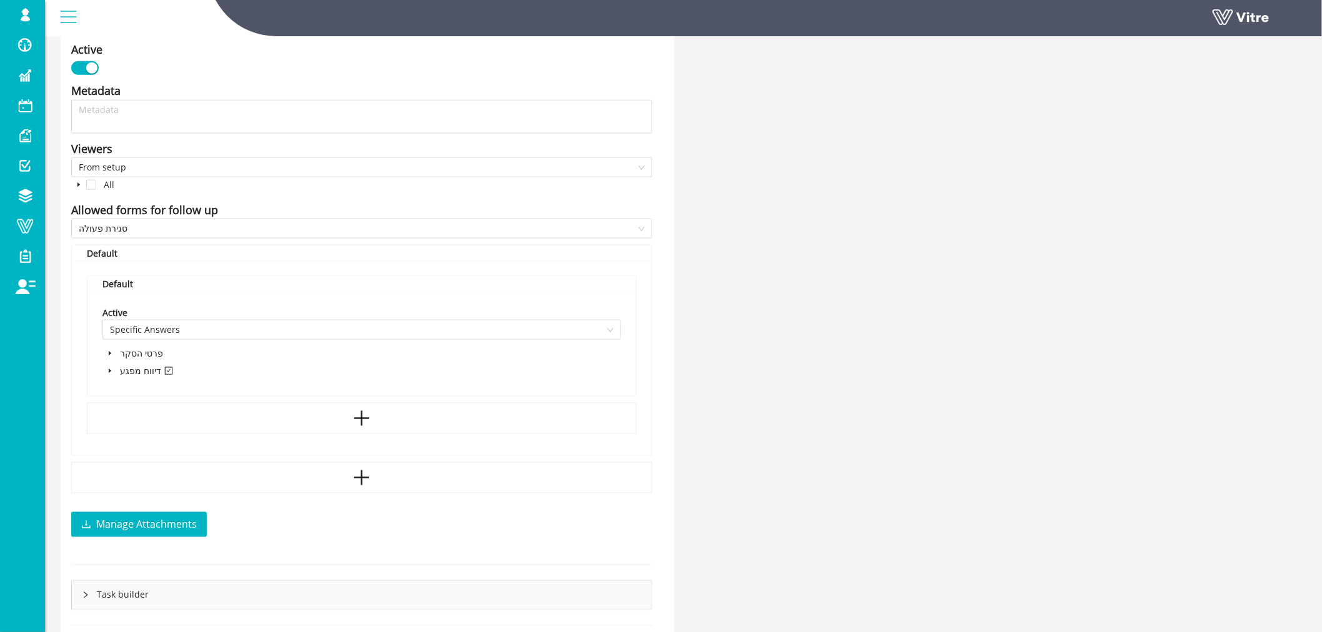
scroll to position [625, 0]
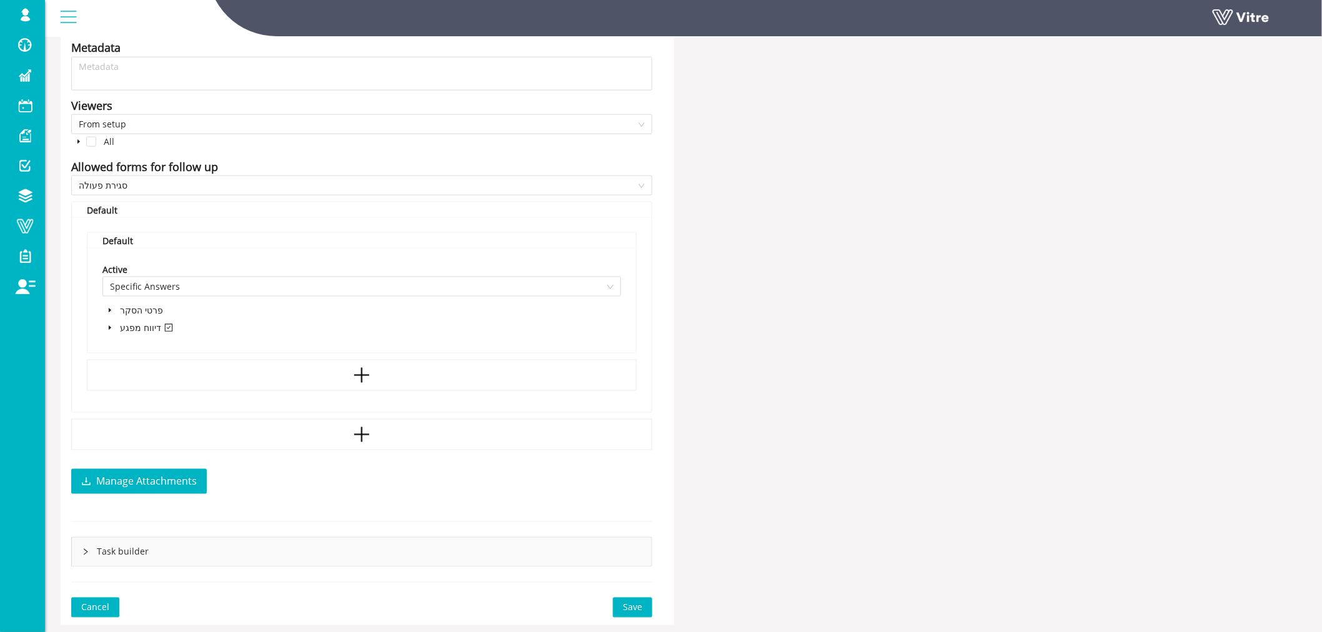
click at [107, 325] on icon "caret-down" at bounding box center [110, 328] width 6 height 6
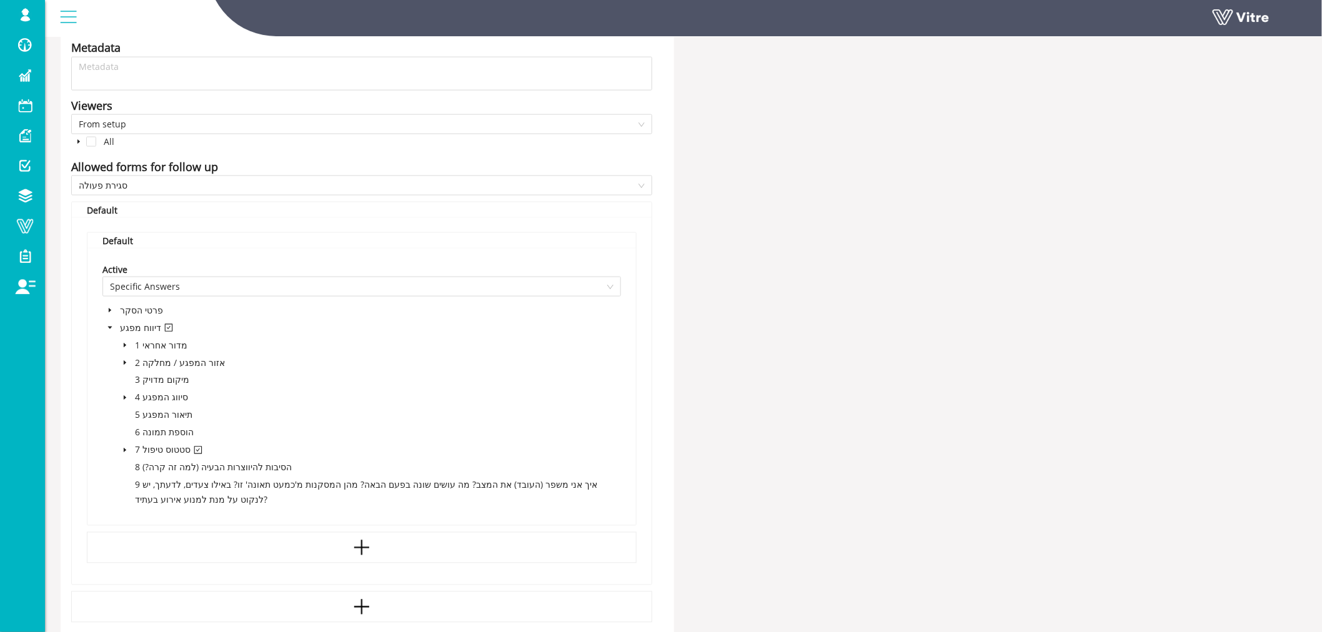
click at [126, 447] on icon "caret-down" at bounding box center [125, 450] width 6 height 6
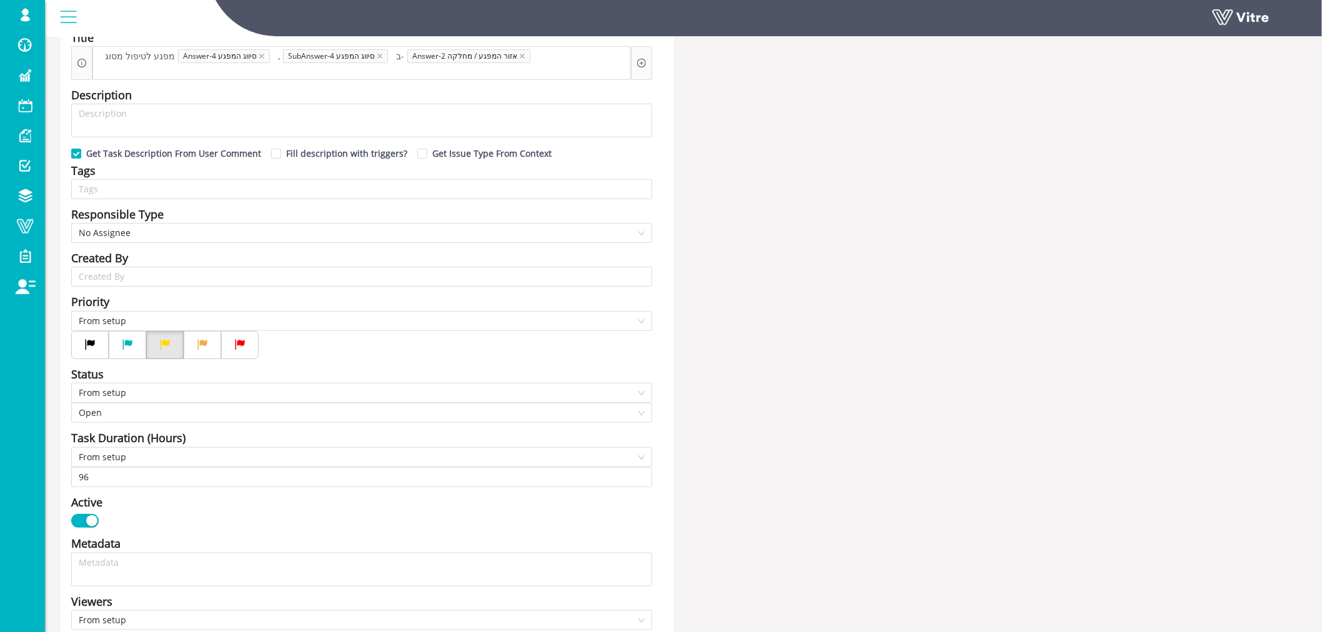
scroll to position [0, 0]
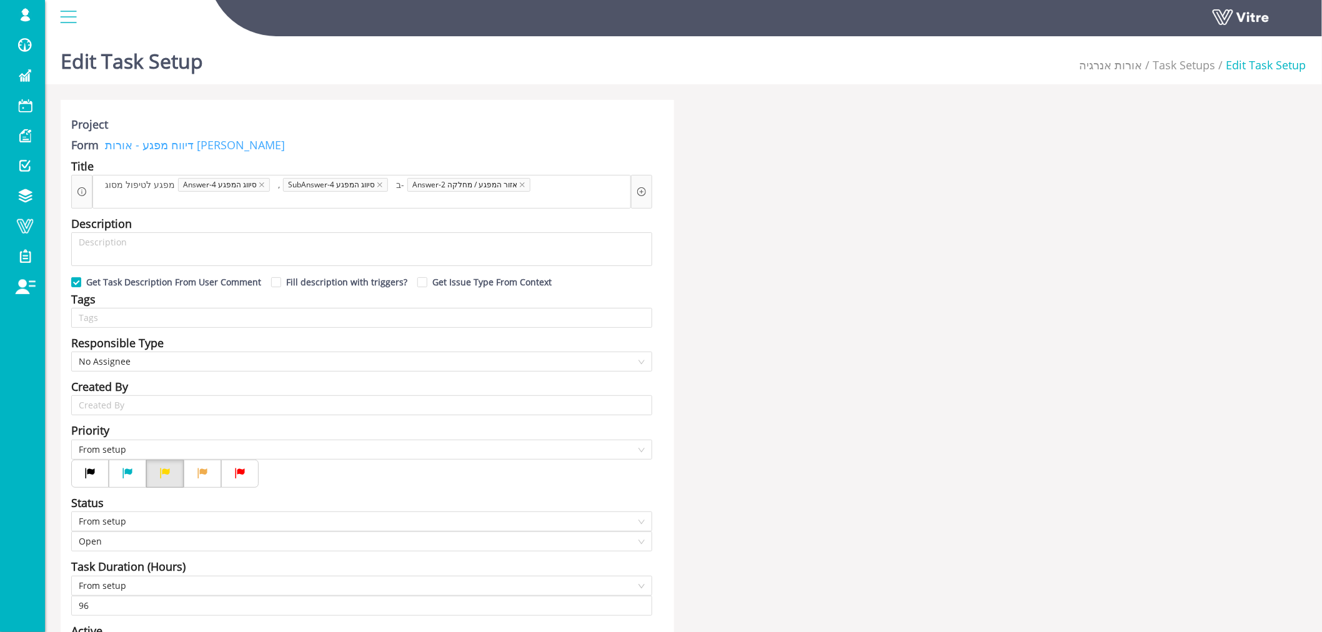
click at [182, 141] on link "דיווח מפגע - אורות [PERSON_NAME]" at bounding box center [192, 144] width 186 height 15
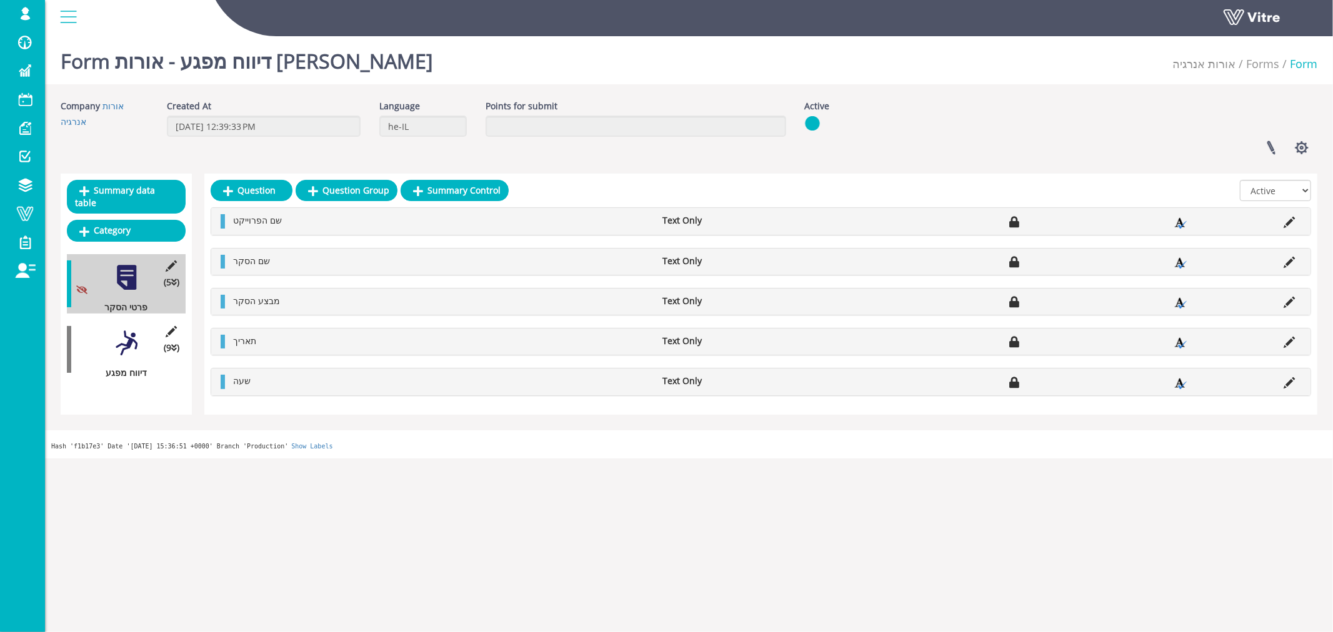
click at [125, 329] on div at bounding box center [126, 343] width 28 height 28
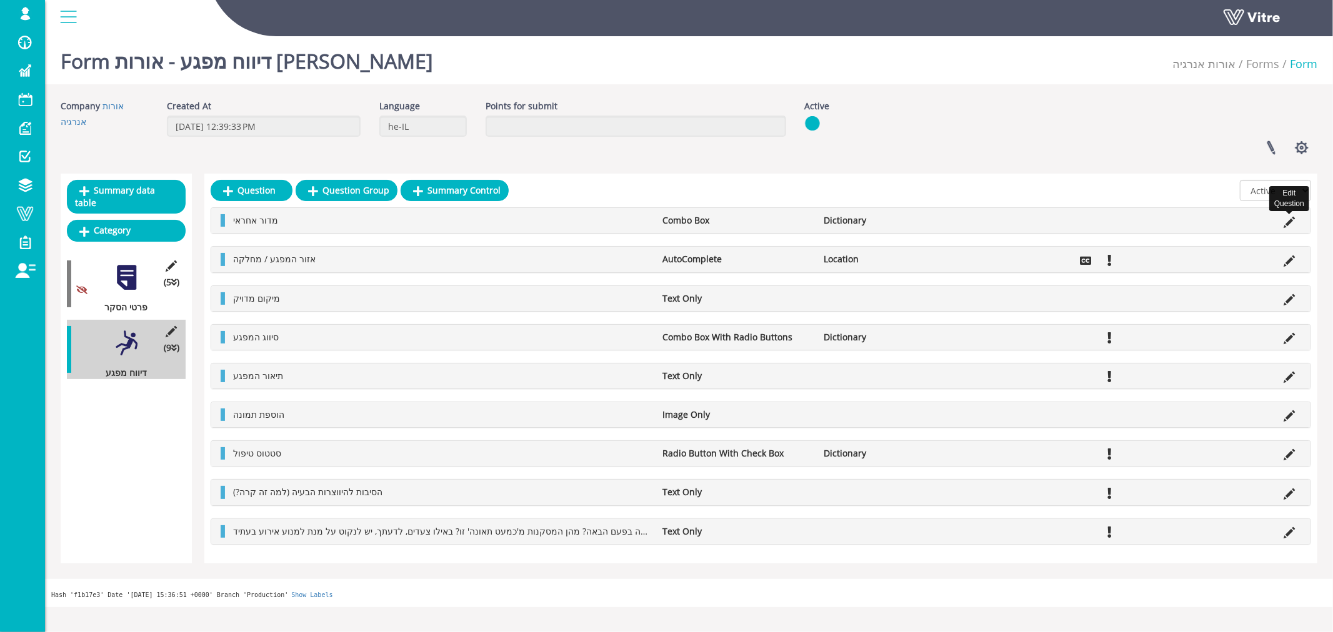
click at [1290, 222] on icon at bounding box center [1288, 222] width 11 height 11
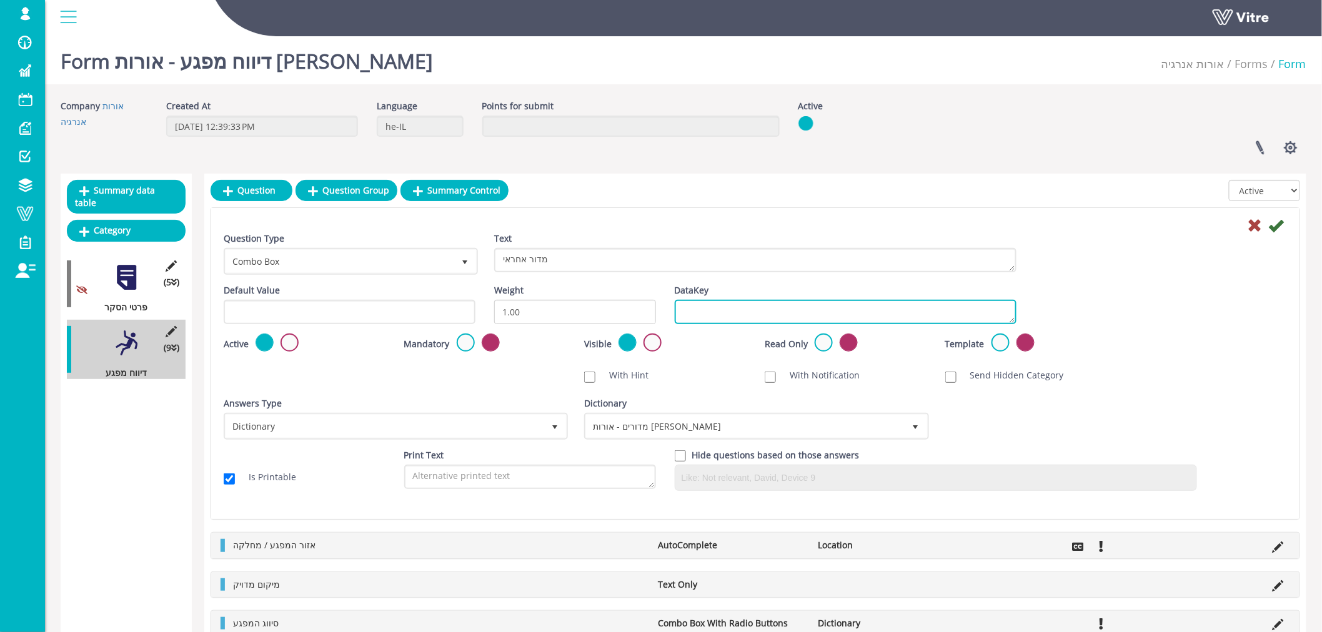
click at [707, 306] on textarea "DataKey" at bounding box center [846, 312] width 342 height 24
type textarea "Y"
type textarea "yosefmador"
click at [1275, 229] on icon at bounding box center [1276, 225] width 15 height 15
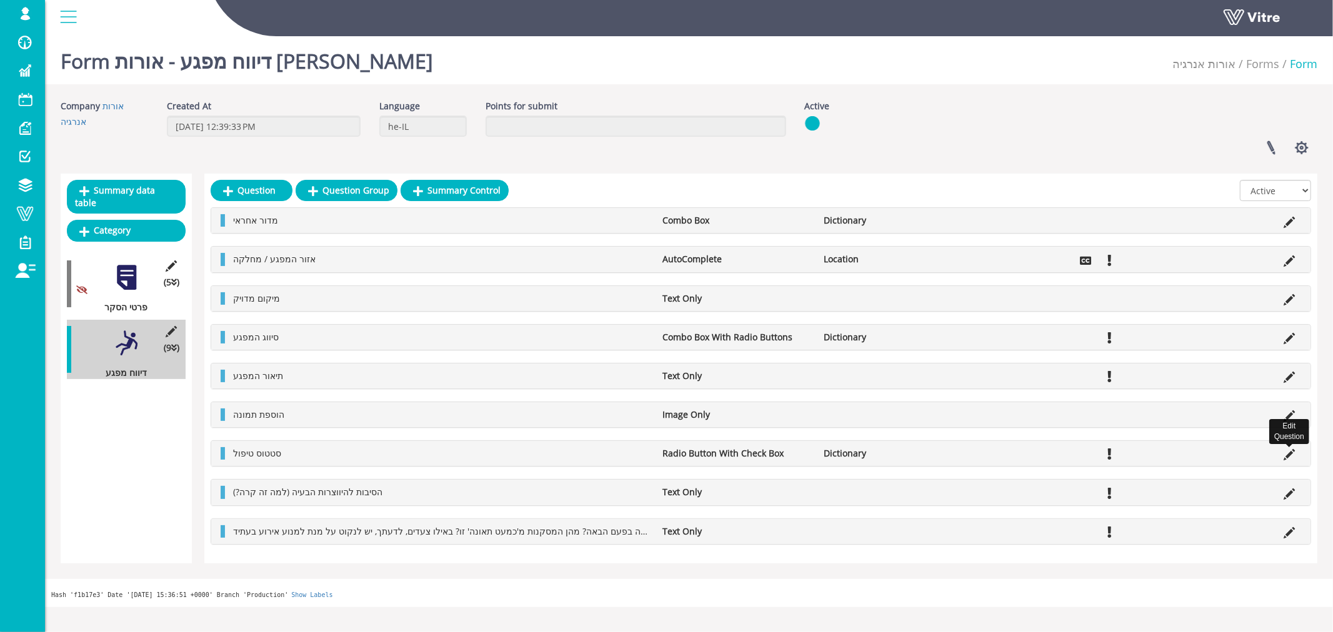
click at [1288, 454] on icon at bounding box center [1288, 454] width 11 height 11
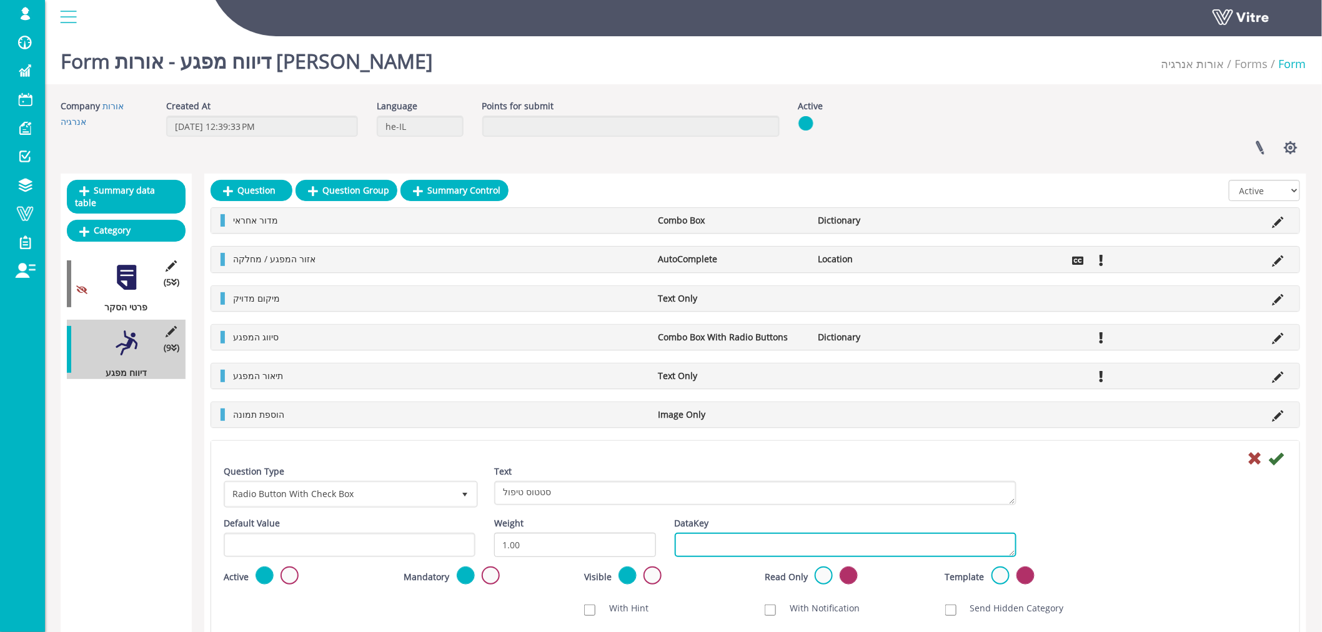
click at [720, 550] on textarea "DataKey" at bounding box center [846, 545] width 342 height 24
type textarea "yosefstatus"
click at [1276, 459] on icon at bounding box center [1276, 458] width 15 height 15
